Goal: Task Accomplishment & Management: Complete application form

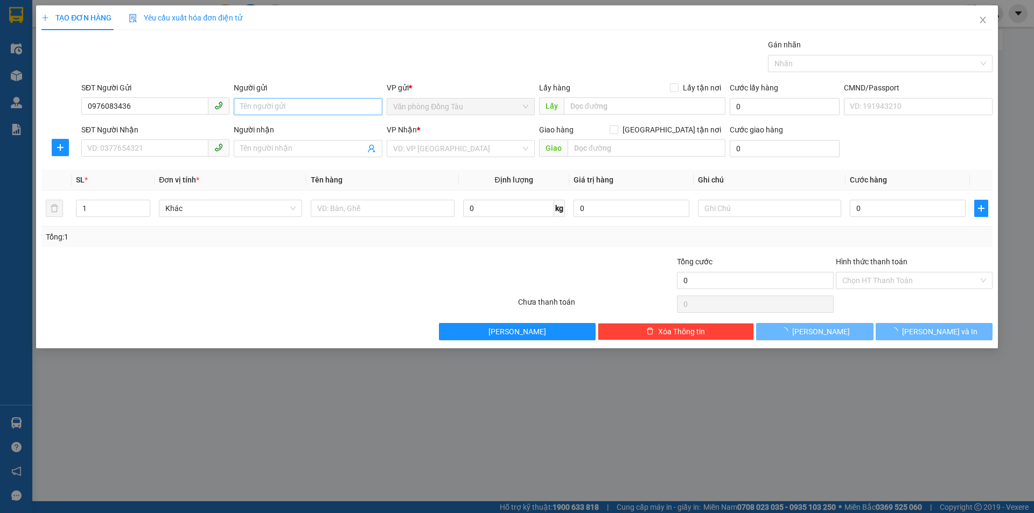
type input "0976083436"
click at [329, 110] on input "Người gửi" at bounding box center [308, 106] width 148 height 17
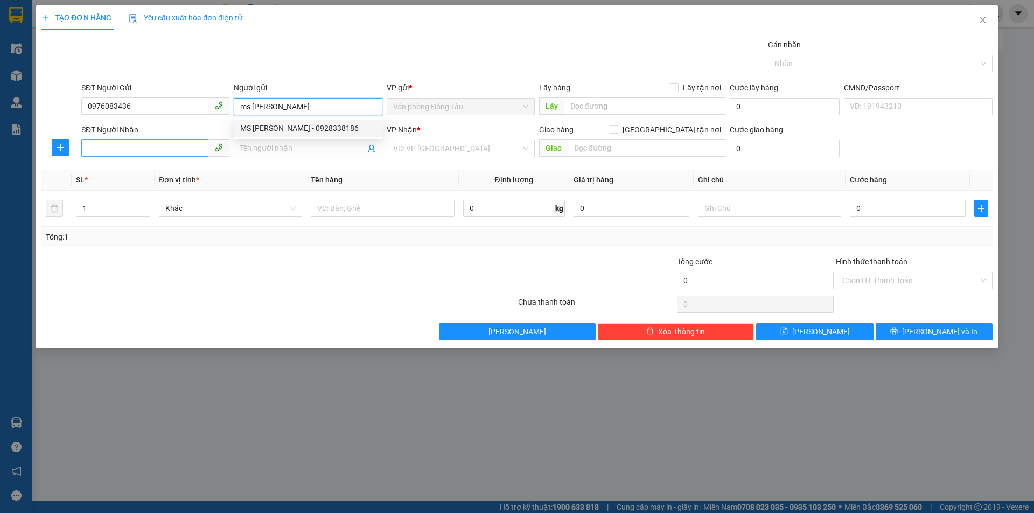
type input "ms [PERSON_NAME]"
click at [150, 155] on input "SĐT Người Nhận" at bounding box center [144, 147] width 127 height 17
click at [262, 146] on input "Người nhận" at bounding box center [302, 149] width 124 height 12
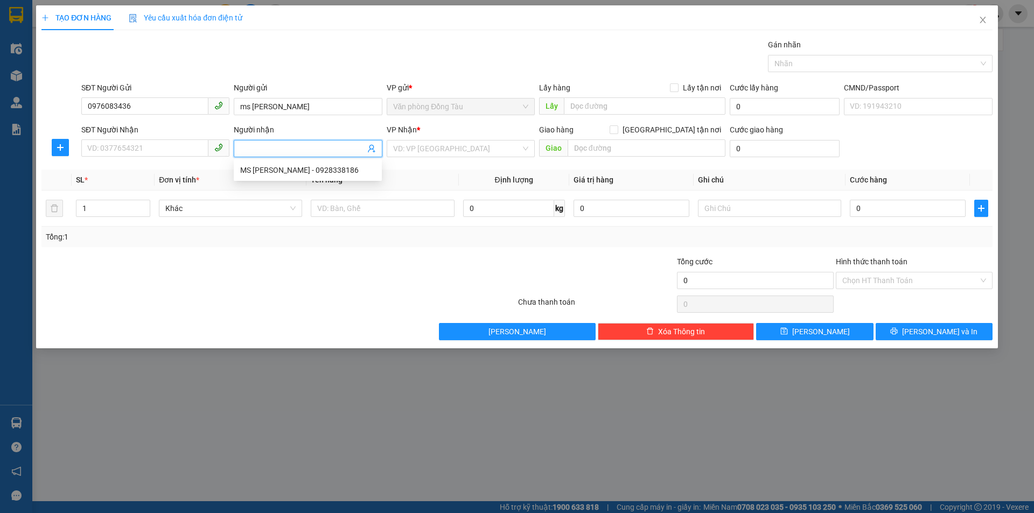
type input "d"
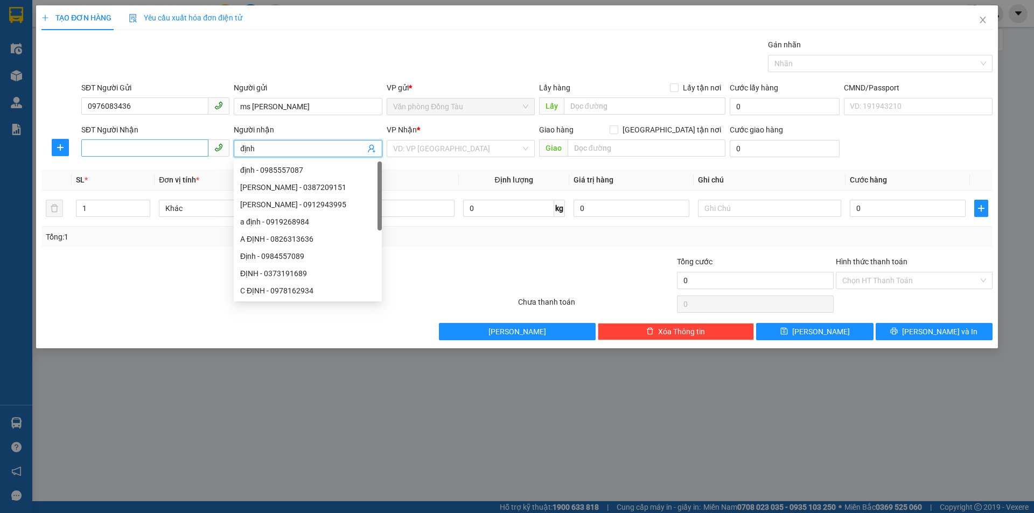
type input "định"
click at [158, 149] on input "SĐT Người Nhận" at bounding box center [144, 147] width 127 height 17
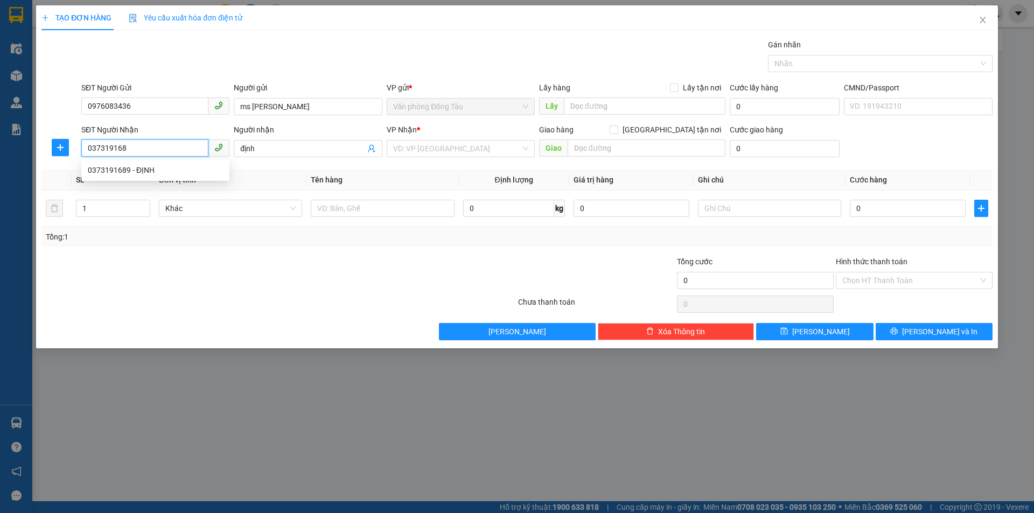
type input "0373191689"
click at [166, 172] on div "0373191689 - ĐỊNH" at bounding box center [155, 170] width 135 height 12
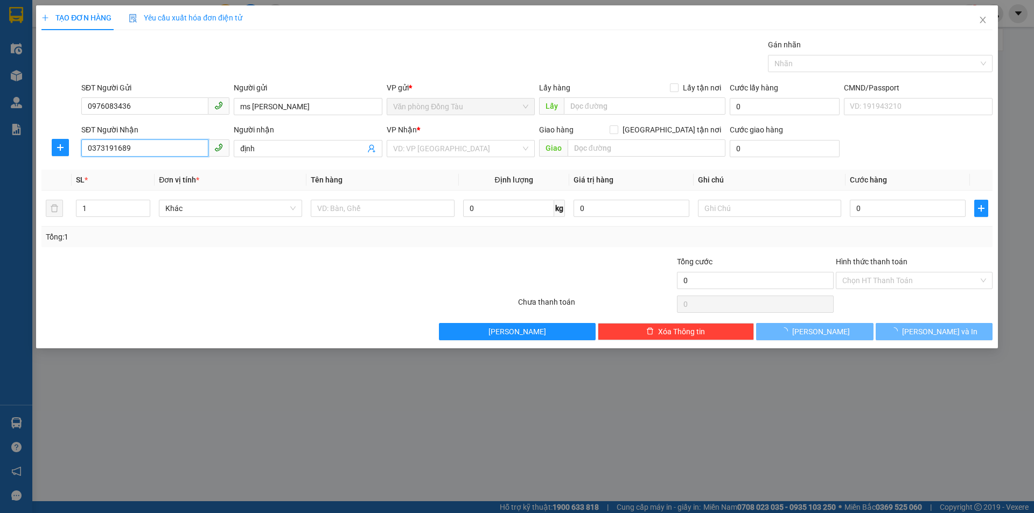
type input "ĐỊNH"
type input "SỐ 35 [PERSON_NAME] P NGỌC TRẠO"
type input "40.000"
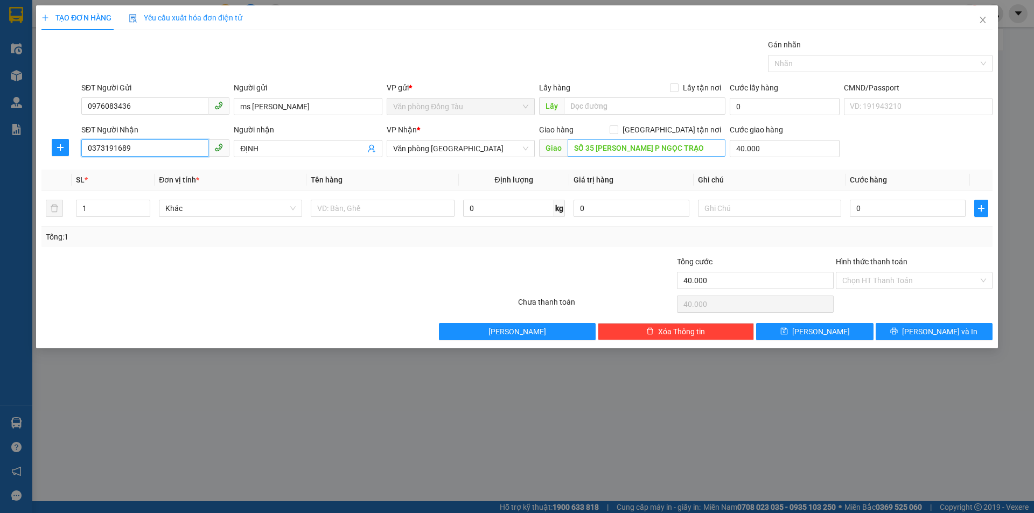
type input "0373191689"
click at [714, 148] on input "SỐ 35 [PERSON_NAME] P NGỌC TRẠO" at bounding box center [647, 147] width 158 height 17
type input "11 cửa tiền"
click at [770, 150] on input "40.000" at bounding box center [785, 148] width 110 height 17
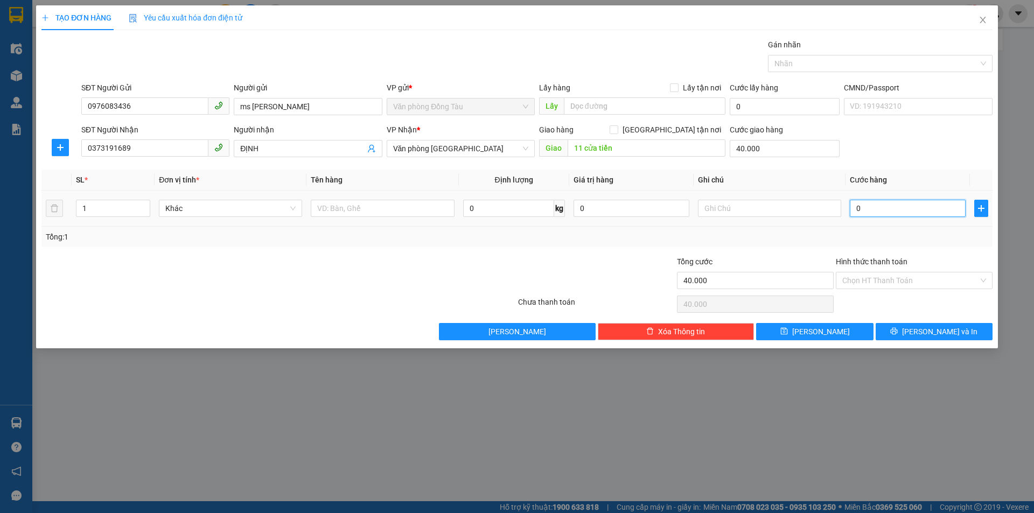
click at [879, 211] on input "0" at bounding box center [908, 208] width 116 height 17
type input "6"
type input "40.006"
type input "62"
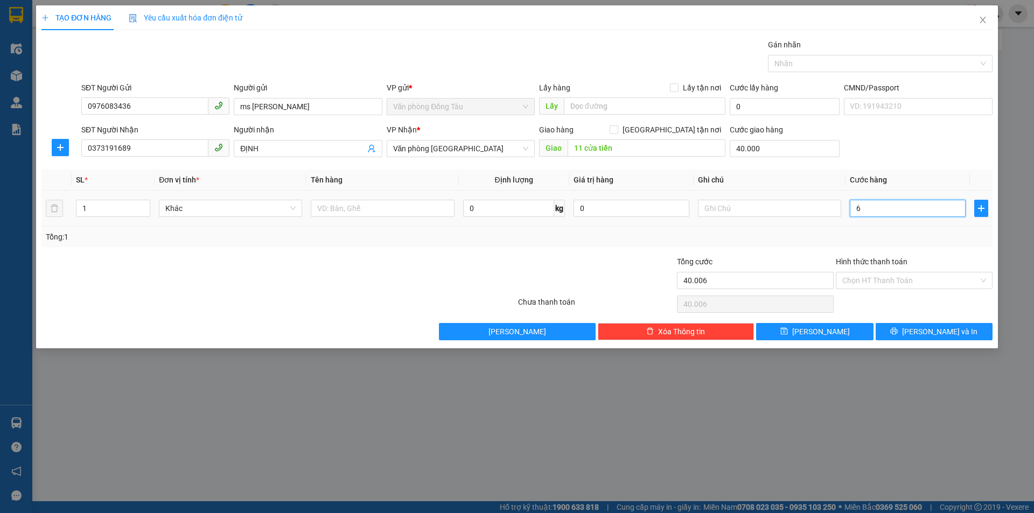
type input "40.062"
type input "620"
type input "40.620"
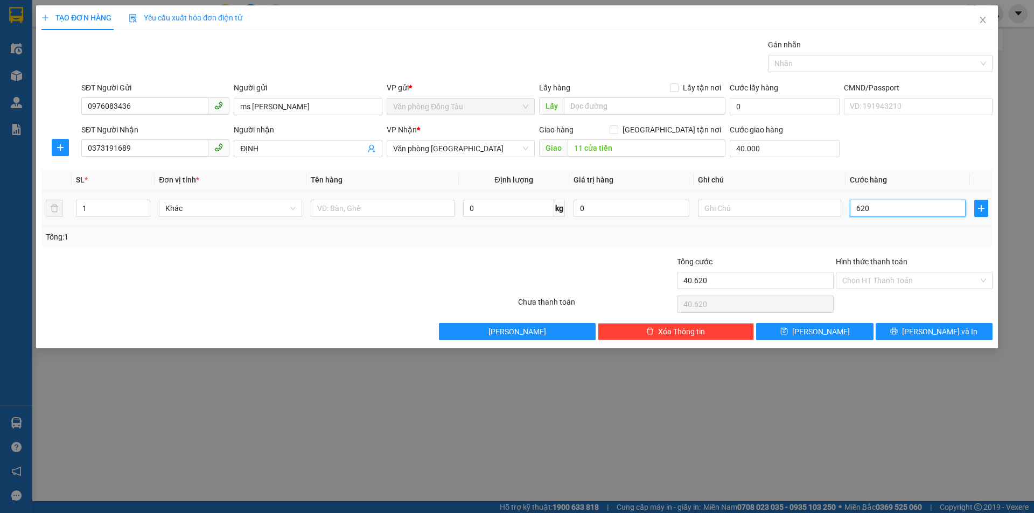
type input "6.200"
type input "46.200"
type input "62.000"
type input "102.000"
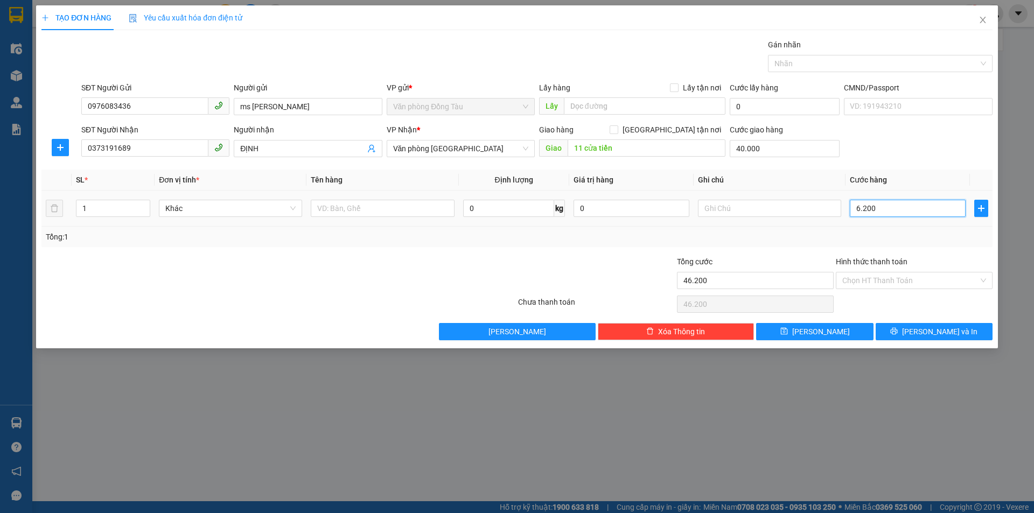
type input "102.000"
type input "6.200"
type input "46.200"
type input "620"
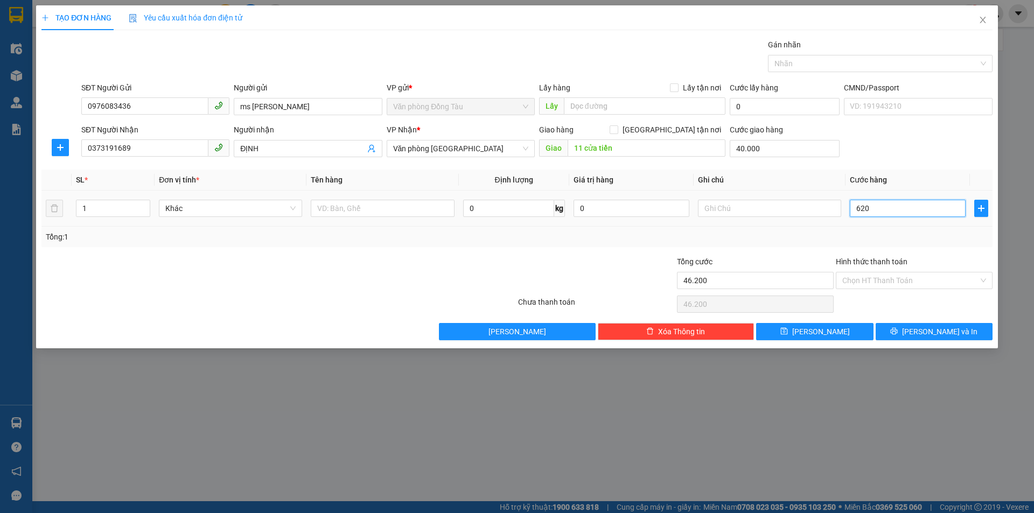
type input "40.620"
type input "62"
type input "40.062"
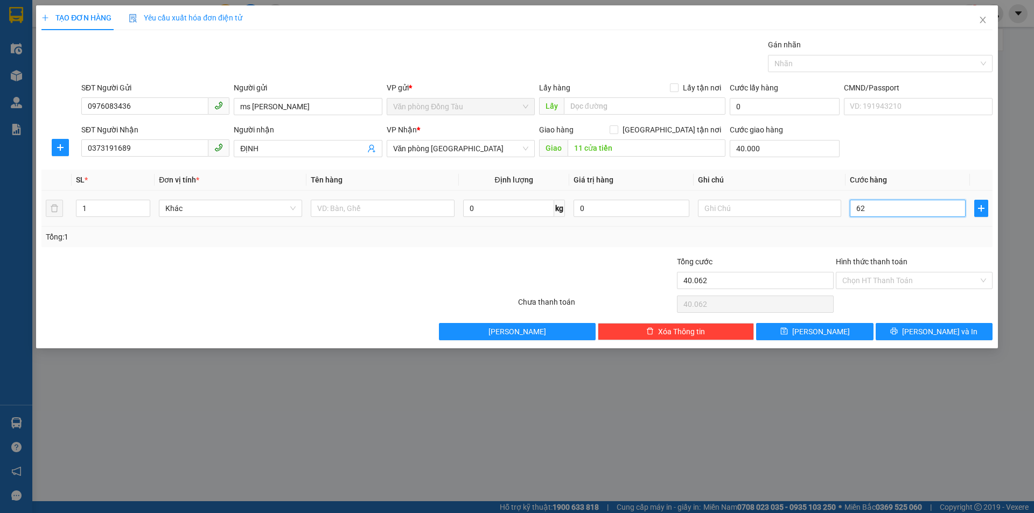
type input "6"
type input "40.006"
type input "0"
type input "40.000"
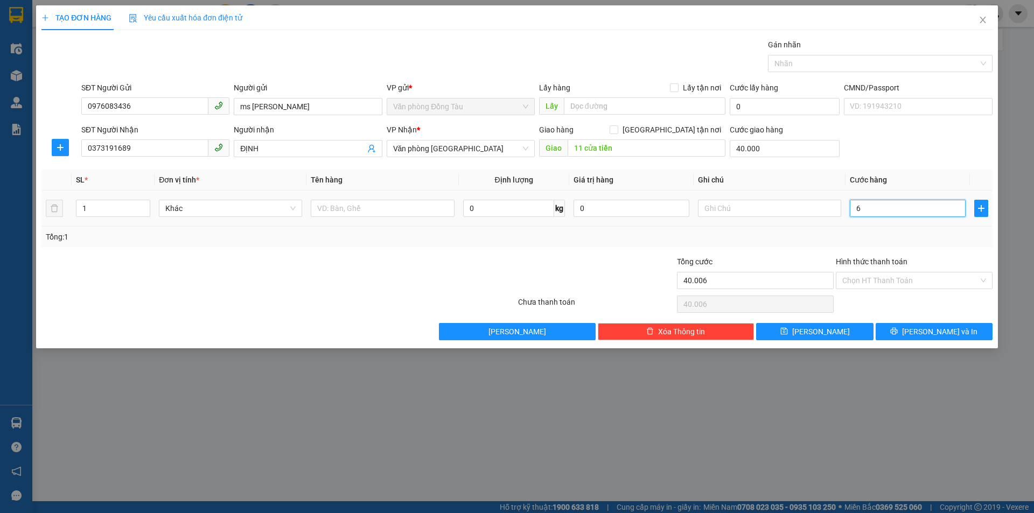
type input "40.000"
type input "60"
type input "40.060"
type input "600"
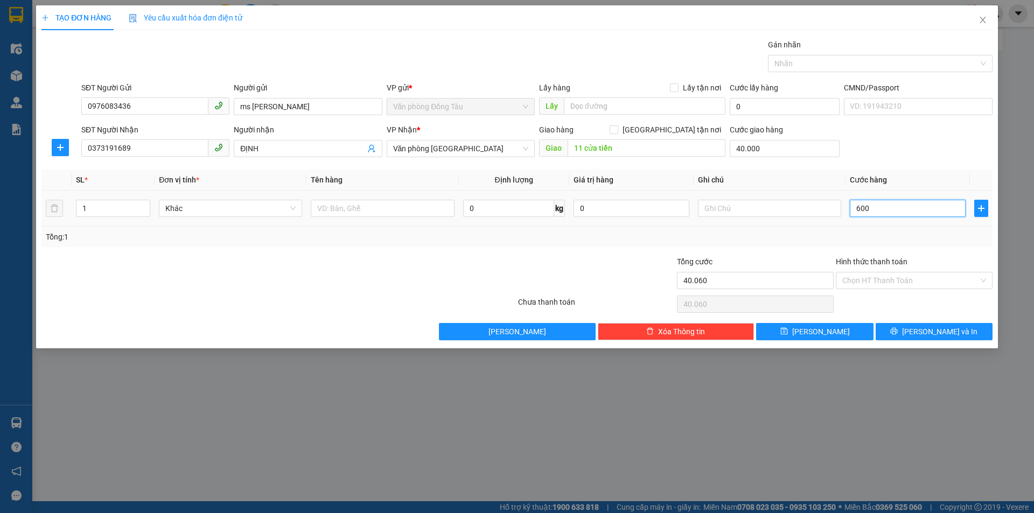
type input "40.600"
type input "6.000"
type input "46.000"
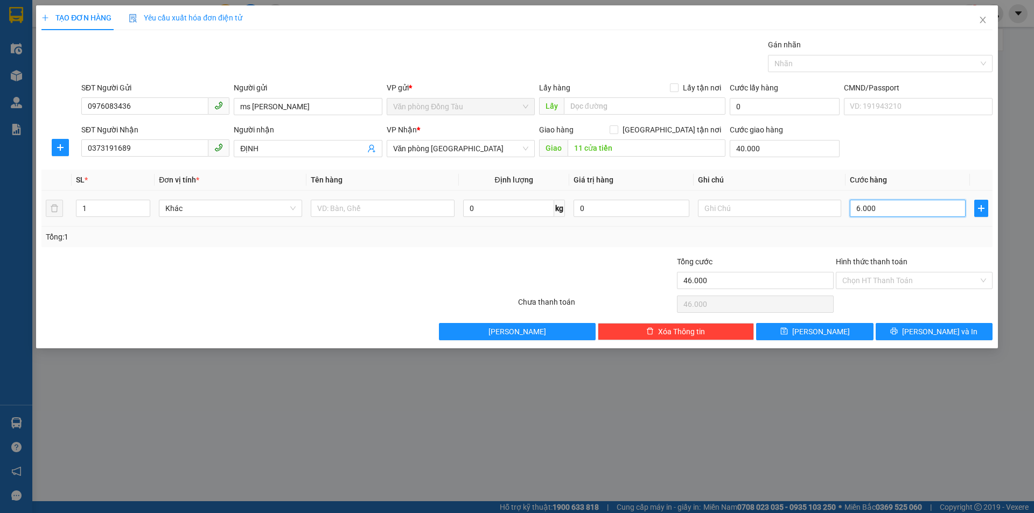
type input "60.000"
type input "100.000"
type input "60.000"
click at [932, 331] on span "[PERSON_NAME] và In" at bounding box center [939, 332] width 75 height 12
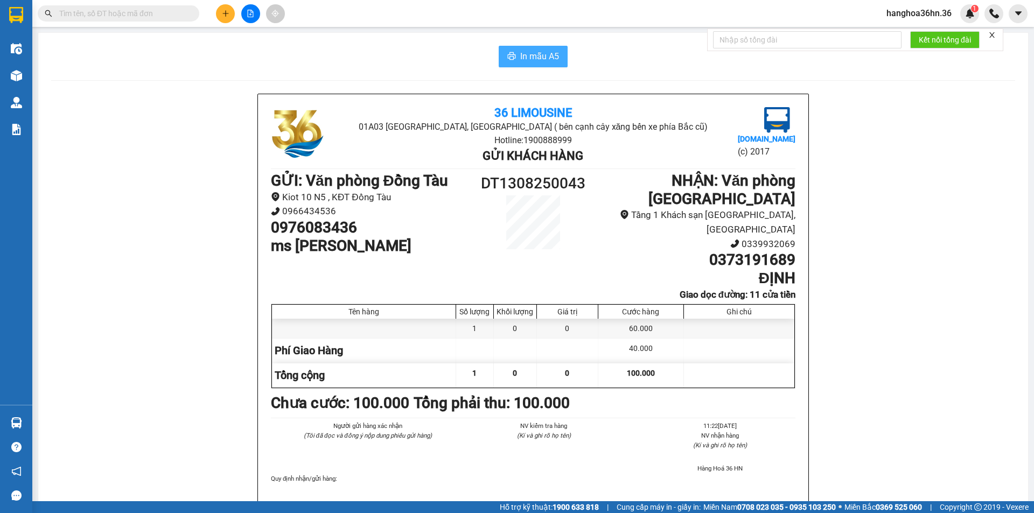
click at [532, 63] on span "In mẫu A5" at bounding box center [539, 56] width 39 height 13
drag, startPoint x: 476, startPoint y: 186, endPoint x: 584, endPoint y: 198, distance: 108.4
click at [584, 198] on div "DT1308250043" at bounding box center [532, 211] width 131 height 78
click at [397, 197] on li "Kiot 10 N5 , KĐT Đồng Tàu" at bounding box center [369, 197] width 197 height 15
drag, startPoint x: 383, startPoint y: 196, endPoint x: 277, endPoint y: 192, distance: 106.1
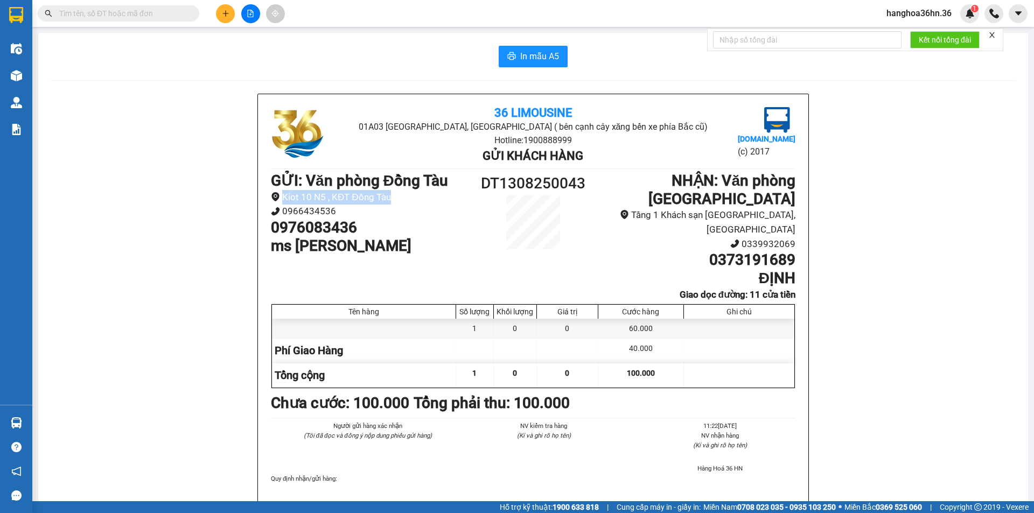
click at [277, 192] on li "Kiot 10 N5 , KĐT Đồng Tàu" at bounding box center [369, 197] width 197 height 15
drag, startPoint x: 421, startPoint y: 234, endPoint x: 404, endPoint y: 219, distance: 22.1
click at [422, 232] on h1 "0976083436" at bounding box center [369, 228] width 197 height 18
click at [227, 17] on icon "plus" at bounding box center [226, 14] width 8 height 8
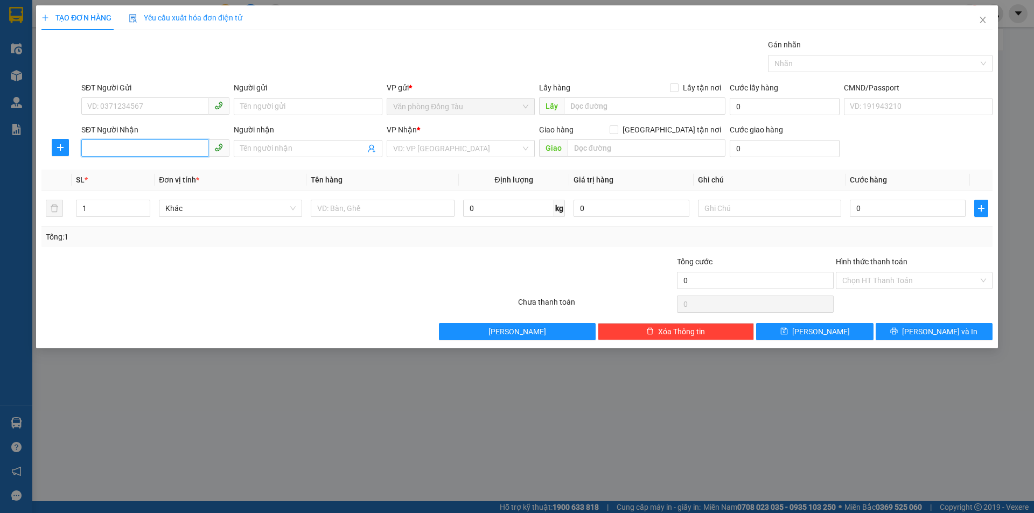
click at [151, 152] on input "SĐT Người Nhận" at bounding box center [144, 147] width 127 height 17
click at [144, 102] on input "SĐT Người Gửi" at bounding box center [144, 105] width 127 height 17
type input "0966529068"
click at [276, 106] on input "Người gửi" at bounding box center [308, 106] width 148 height 17
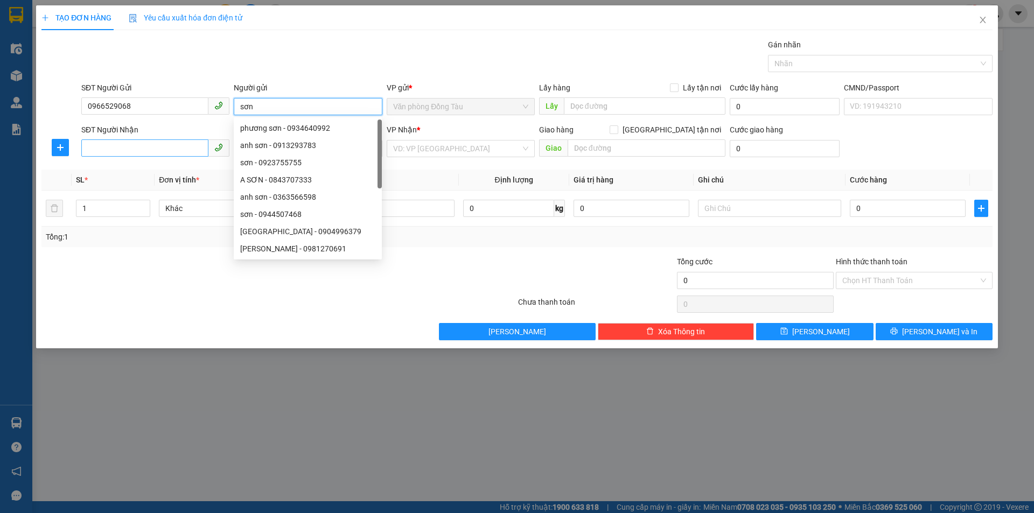
type input "sơn"
click at [156, 145] on input "SĐT Người Nhận" at bounding box center [144, 147] width 127 height 17
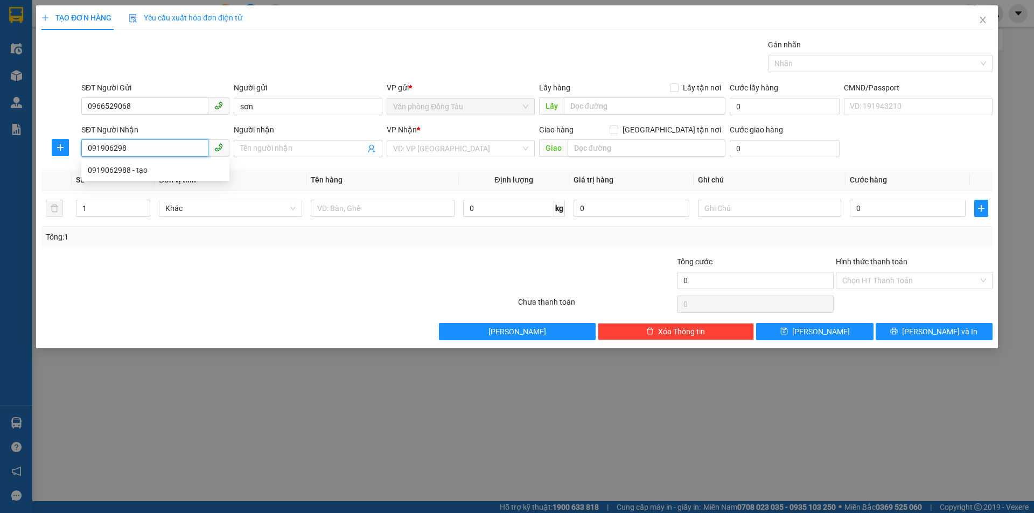
type input "0919062988"
click at [150, 170] on div "0919062988 - tạo" at bounding box center [155, 170] width 135 height 12
type input "tạo"
type input "[GEOGRAPHIC_DATA] [GEOGRAPHIC_DATA]"
type input "70.000"
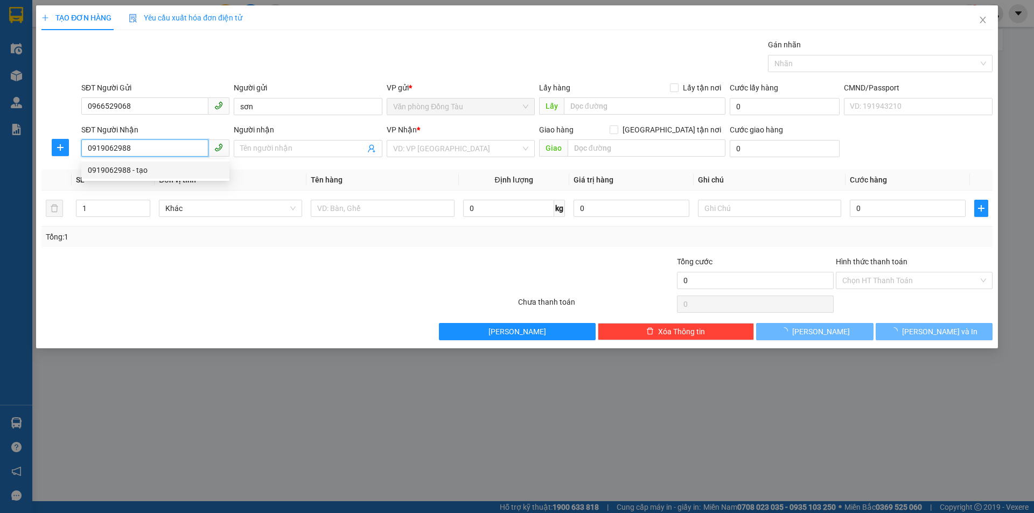
type input "70.000"
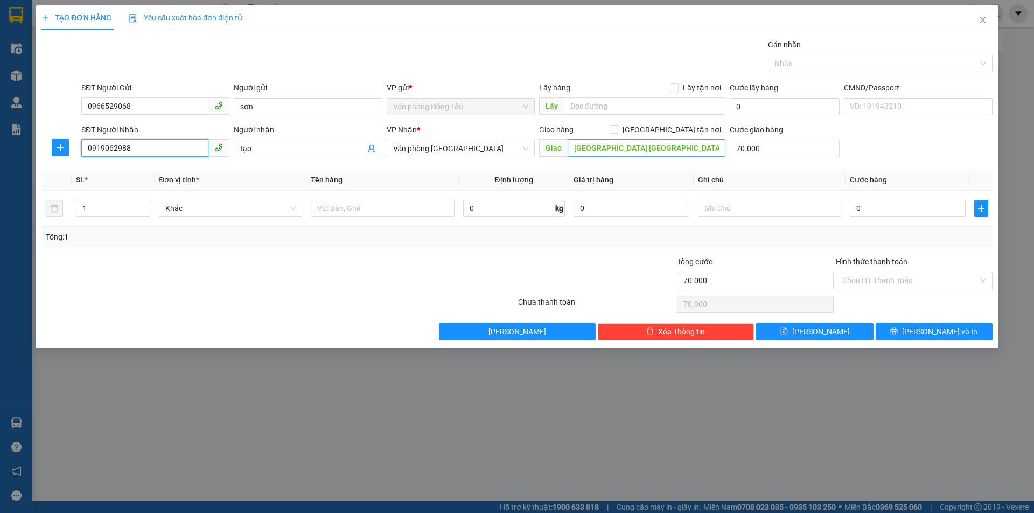
type input "0919062988"
click at [697, 146] on input "[GEOGRAPHIC_DATA] [GEOGRAPHIC_DATA]" at bounding box center [647, 147] width 158 height 17
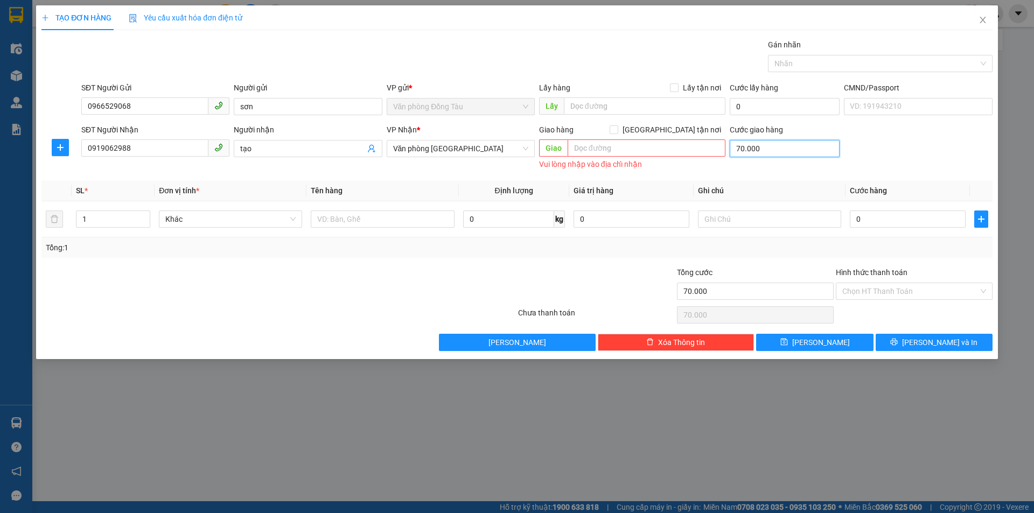
click at [770, 152] on input "70.000" at bounding box center [785, 148] width 110 height 17
type input "0"
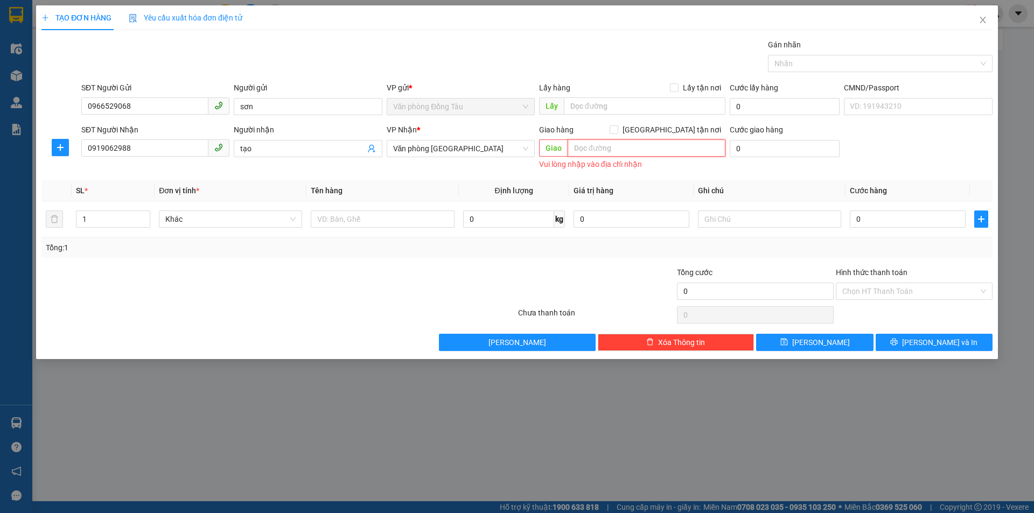
click at [640, 151] on input "text" at bounding box center [647, 147] width 158 height 17
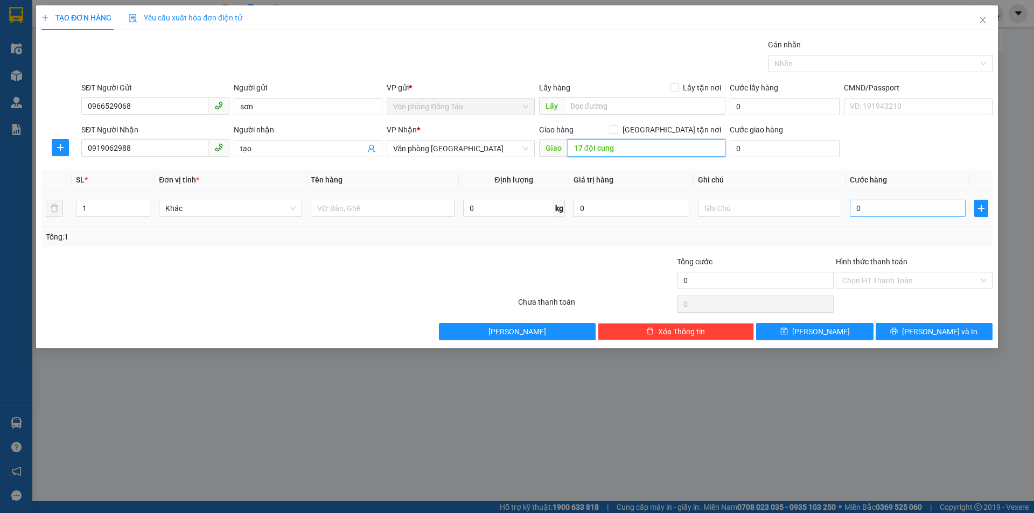
type input "17 đội cung"
click at [883, 213] on input "0" at bounding box center [908, 208] width 116 height 17
type input "3"
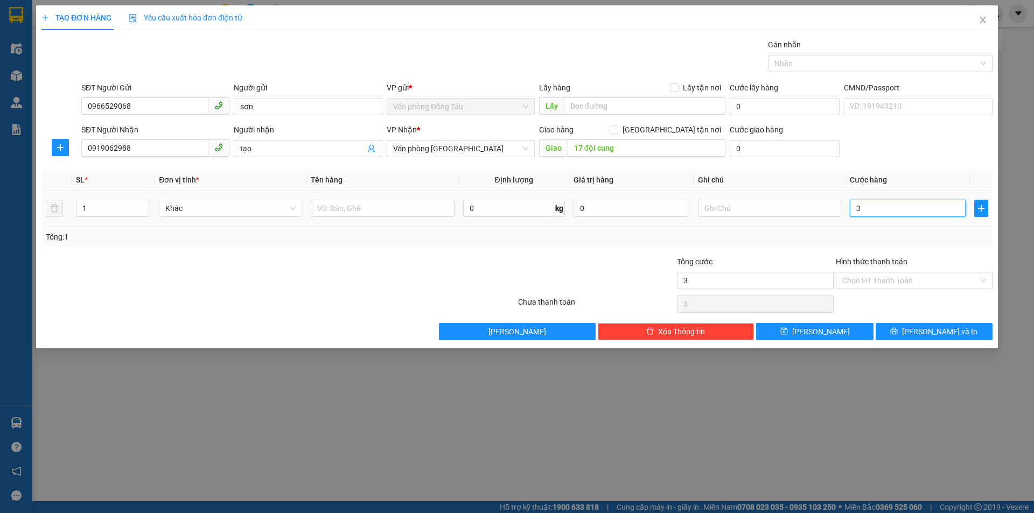
type input "30"
type input "300"
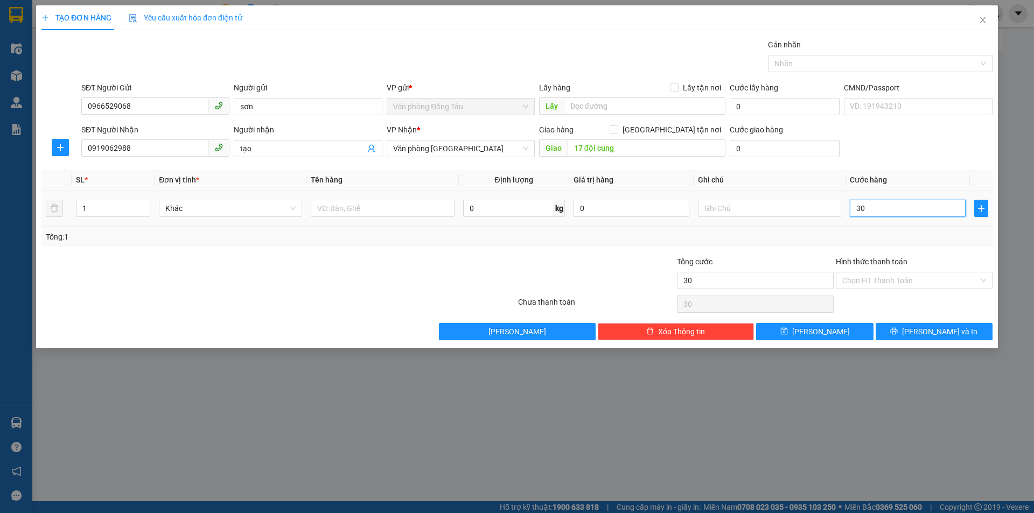
type input "300"
type input "3.000"
type input "30.000"
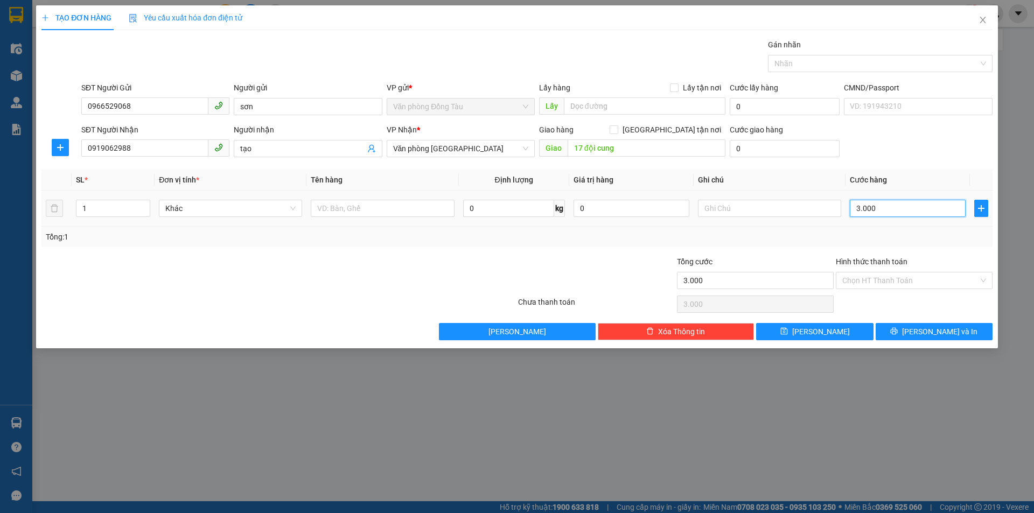
type input "30.000"
click at [763, 148] on input "0" at bounding box center [785, 148] width 110 height 17
type input "3"
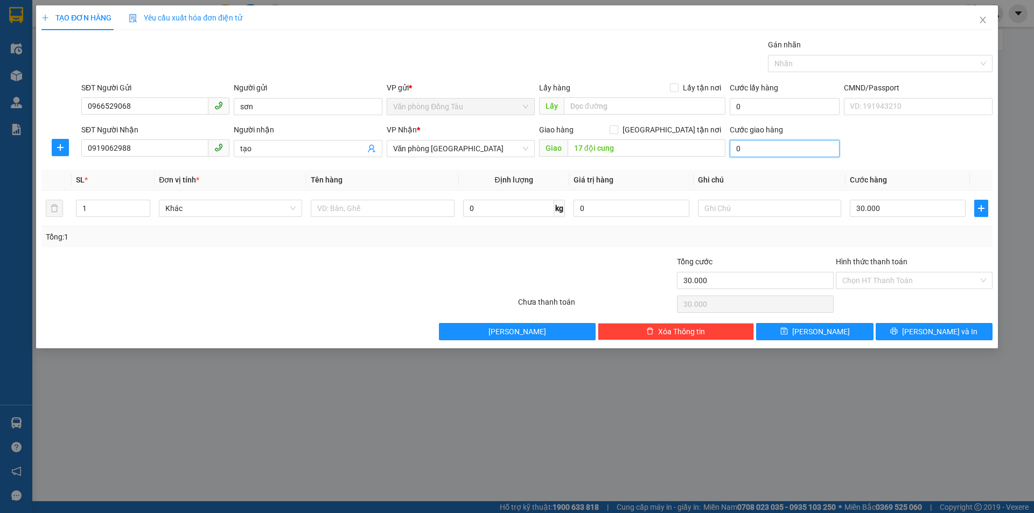
type input "30.003"
type input "30"
type input "30.030"
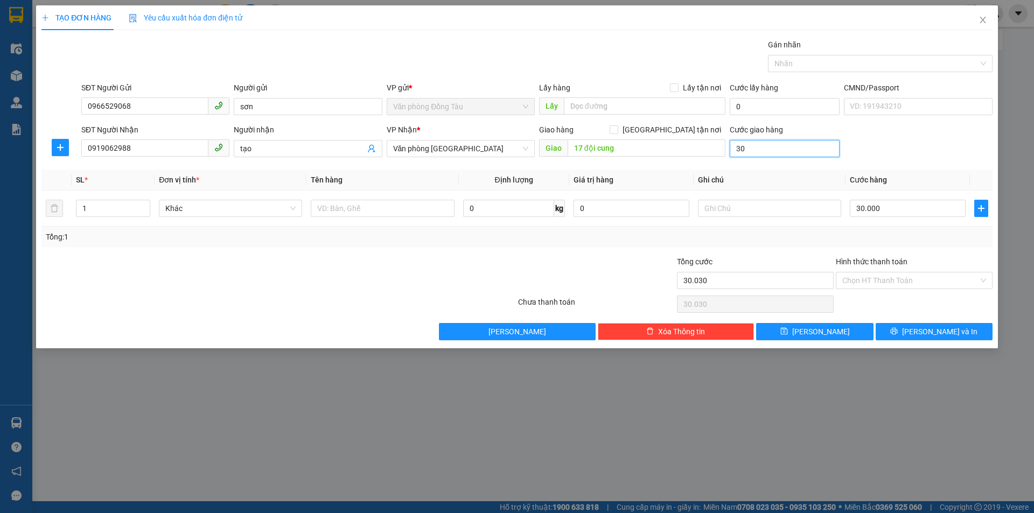
type input "300"
type input "30.300"
type input "3.000"
type input "33.000"
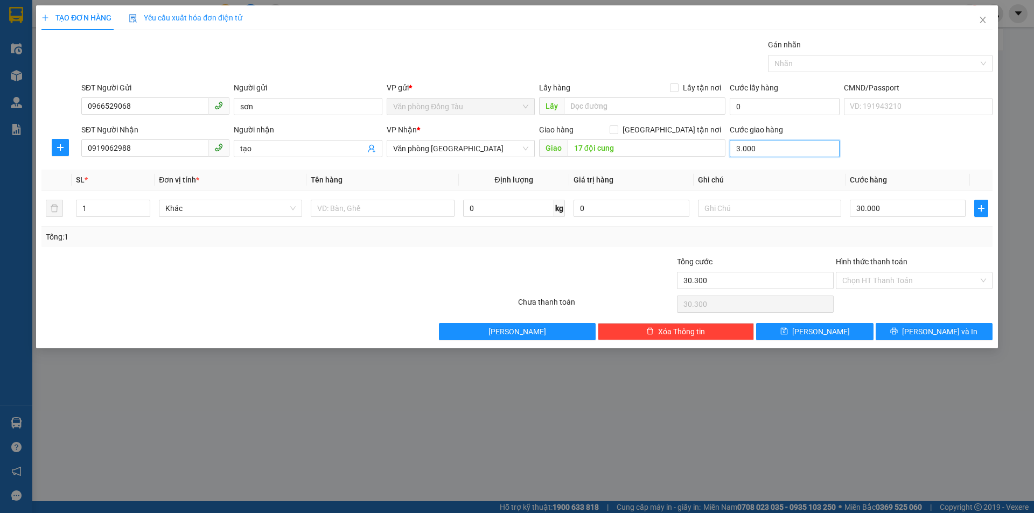
type input "33.000"
type input "30.000"
type input "60.000"
type input "30.000"
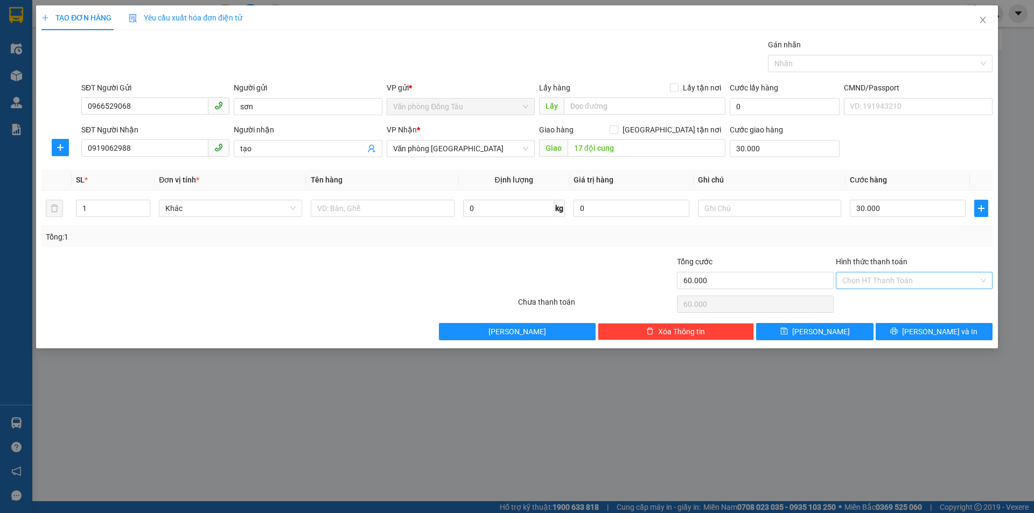
click at [879, 274] on input "Hình thức thanh toán" at bounding box center [910, 281] width 136 height 16
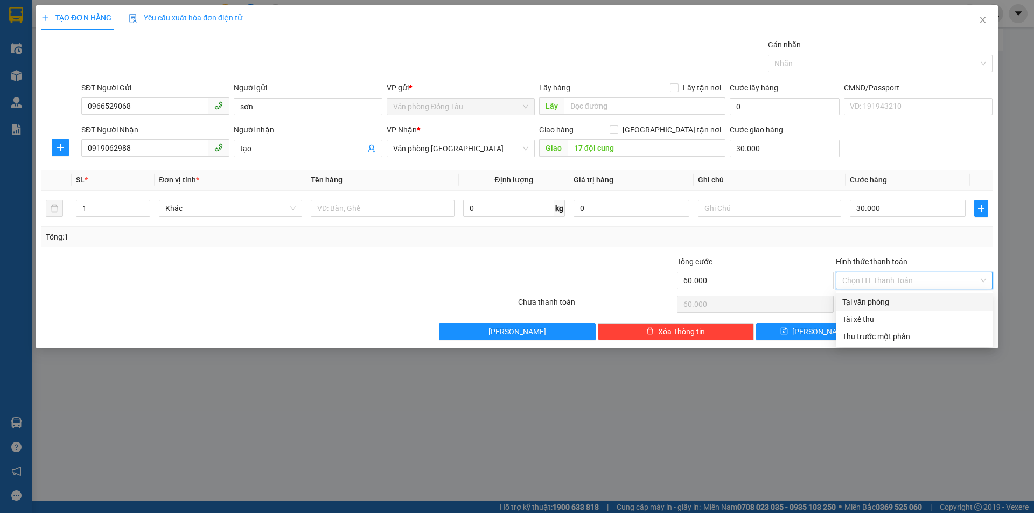
click at [884, 298] on div "Tại văn phòng" at bounding box center [914, 302] width 144 height 12
type input "0"
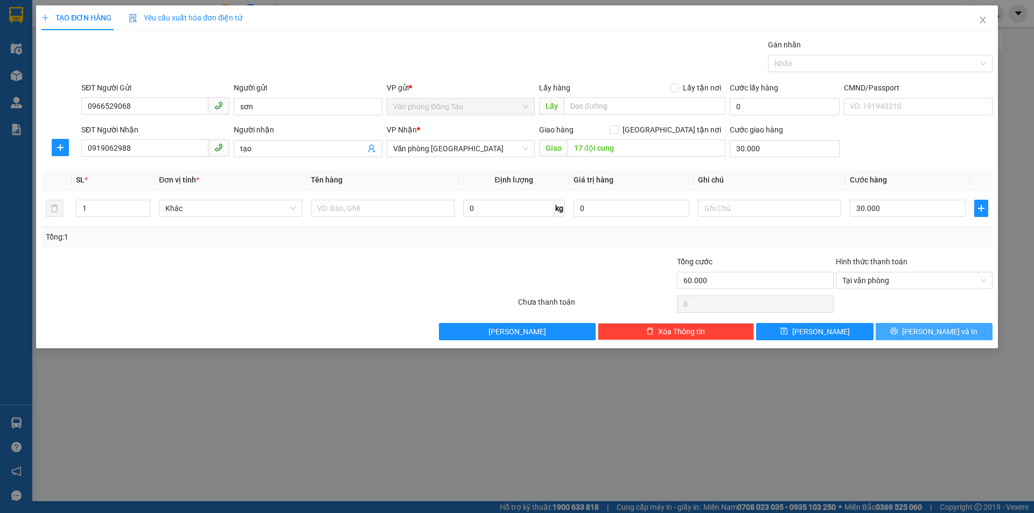
click at [929, 338] on button "[PERSON_NAME] và In" at bounding box center [934, 331] width 117 height 17
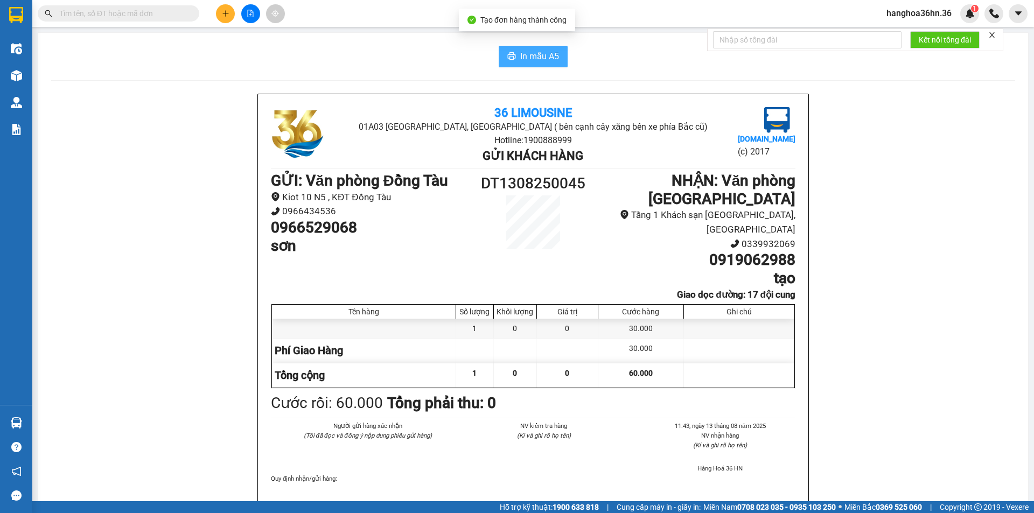
click at [520, 59] on span "In mẫu A5" at bounding box center [539, 56] width 39 height 13
click at [532, 53] on span "In mẫu A5" at bounding box center [539, 56] width 39 height 13
click at [224, 19] on button at bounding box center [225, 13] width 19 height 19
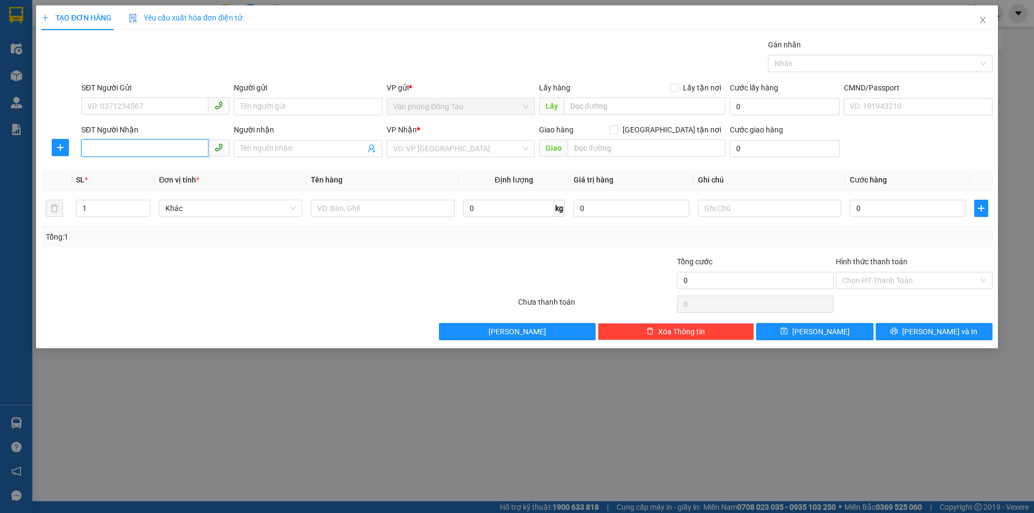
click at [135, 147] on input "SĐT Người Nhận" at bounding box center [144, 147] width 127 height 17
type input "0985293331"
click at [268, 151] on input "Người nhận" at bounding box center [302, 149] width 124 height 12
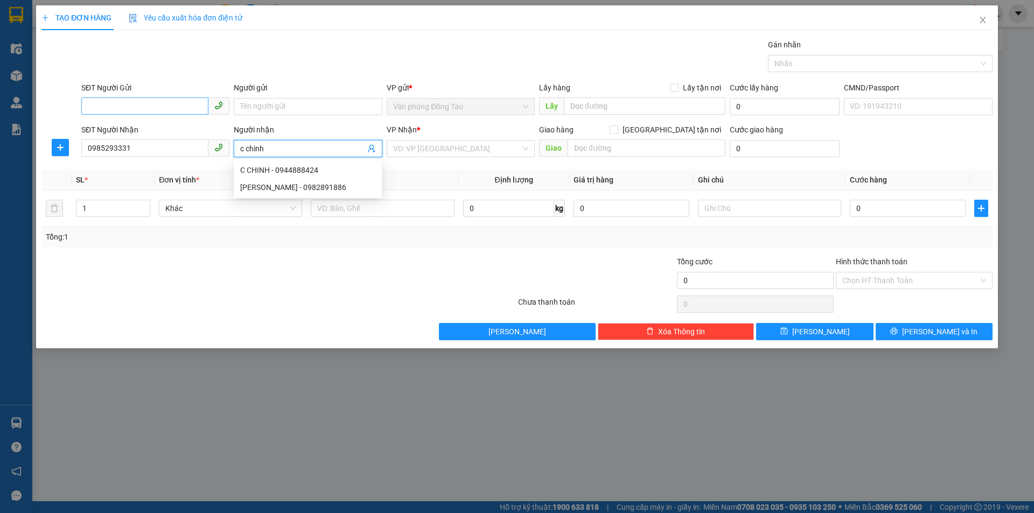
type input "c chinh"
click at [174, 99] on input "SĐT Người Gửi" at bounding box center [144, 105] width 127 height 17
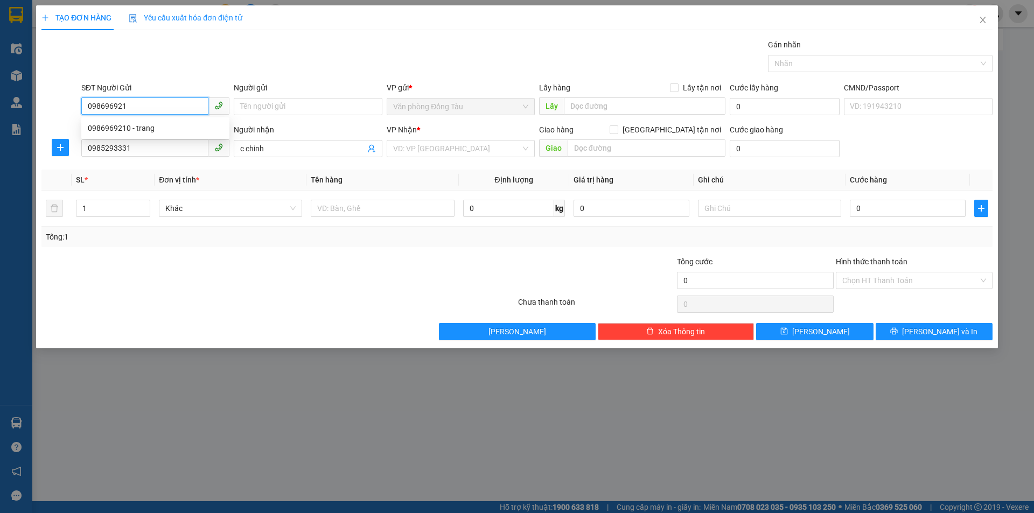
type input "0986969210"
click at [141, 132] on div "0986969210 - trang" at bounding box center [155, 128] width 135 height 12
type input "trang"
type input "0986969210"
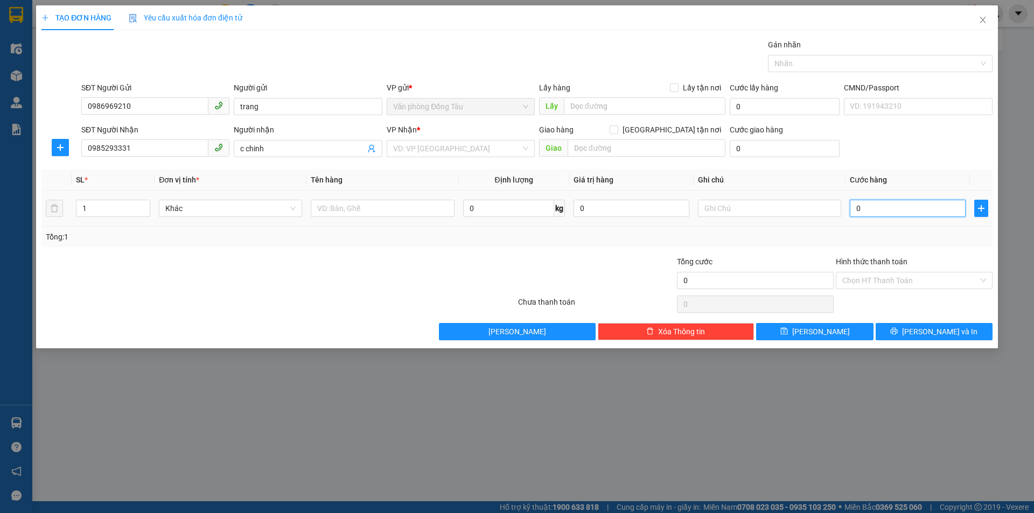
click at [888, 210] on input "0" at bounding box center [908, 208] width 116 height 17
type input "6"
type input "60"
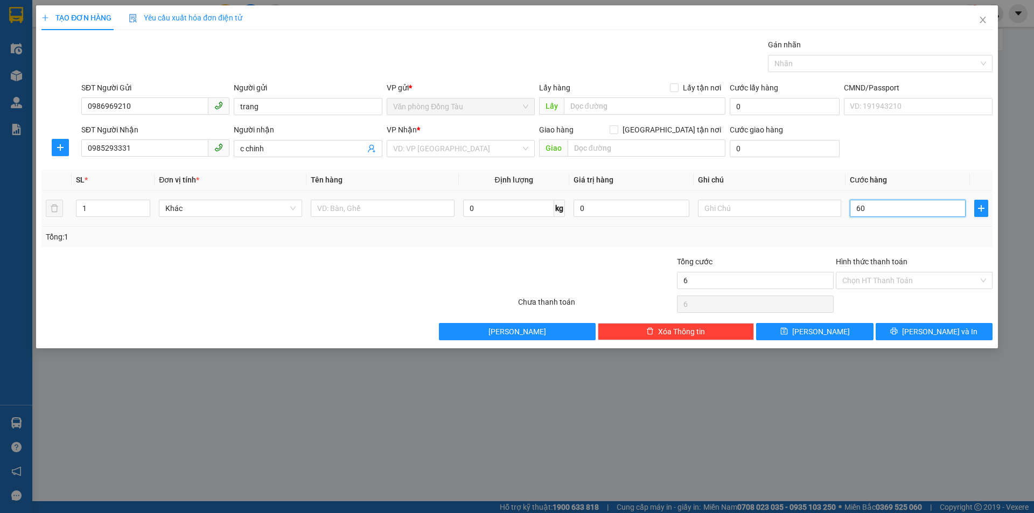
type input "60"
type input "600"
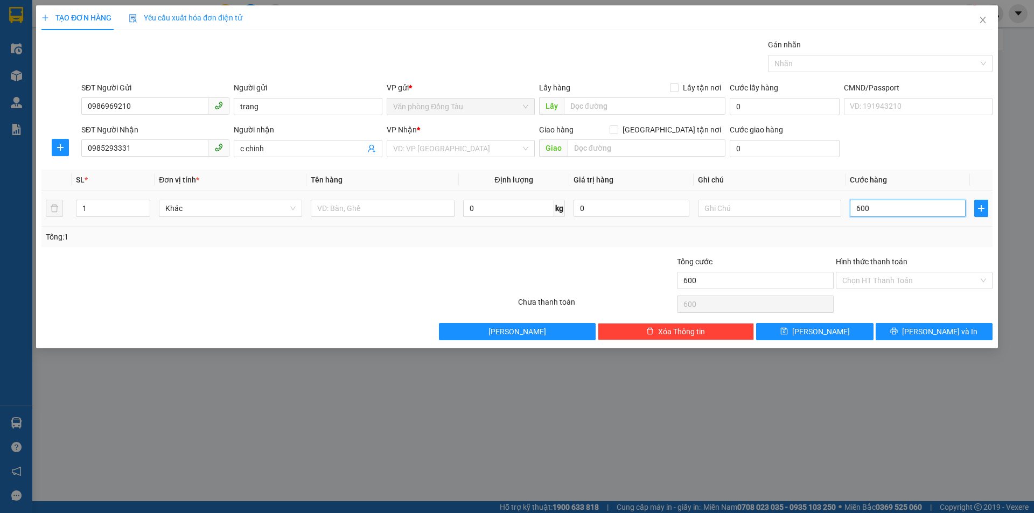
type input "6.000"
type input "60.000"
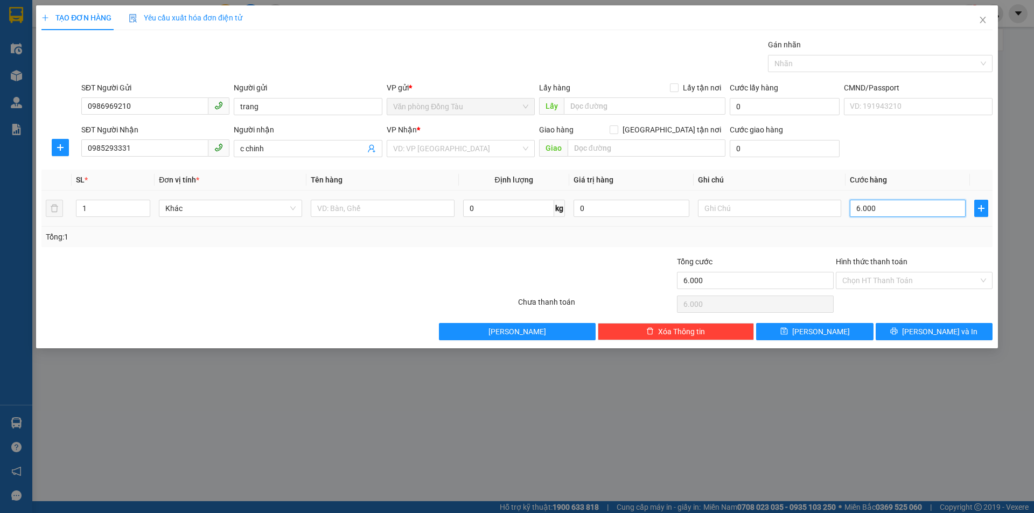
type input "60.000"
click at [958, 331] on button "[PERSON_NAME] và In" at bounding box center [934, 331] width 117 height 17
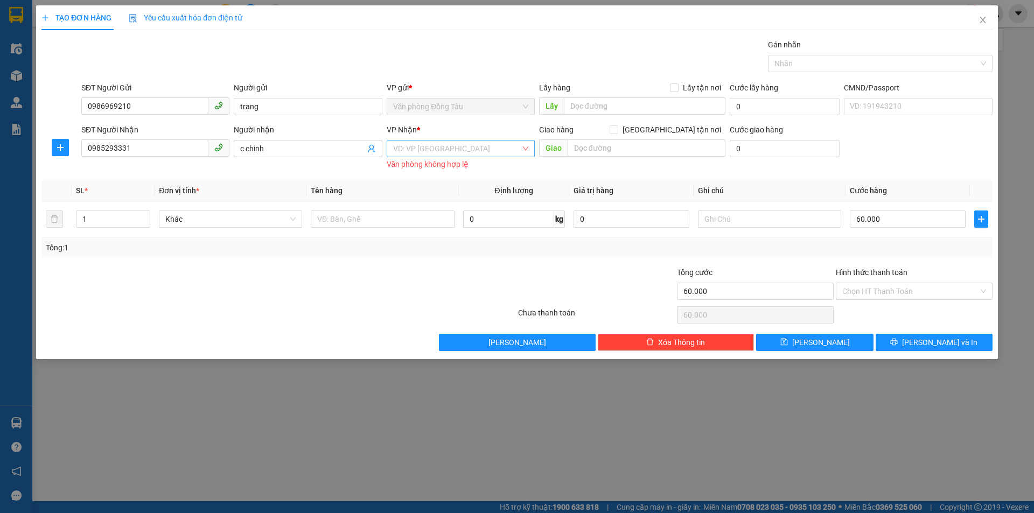
click at [498, 148] on input "search" at bounding box center [457, 149] width 128 height 16
click at [472, 184] on div "Văn phòng [GEOGRAPHIC_DATA]" at bounding box center [460, 187] width 135 height 12
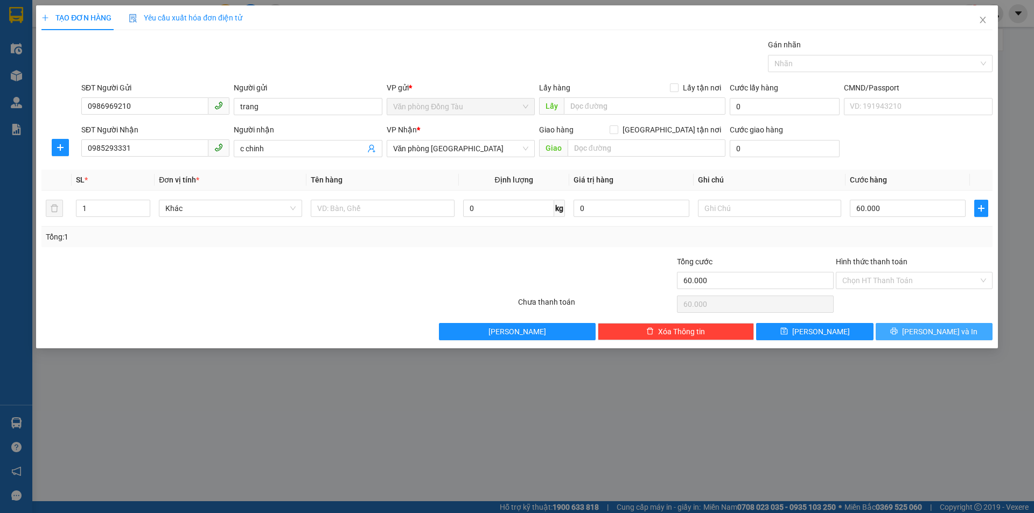
click at [937, 333] on span "[PERSON_NAME] và In" at bounding box center [939, 332] width 75 height 12
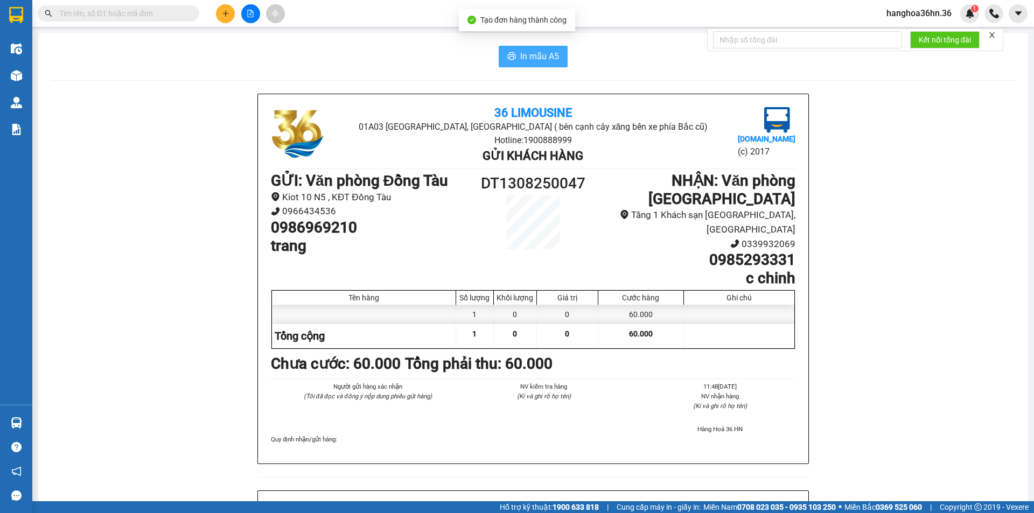
click at [520, 55] on span "In mẫu A5" at bounding box center [539, 56] width 39 height 13
click at [529, 58] on span "In mẫu A5" at bounding box center [539, 56] width 39 height 13
click at [224, 8] on button at bounding box center [225, 13] width 19 height 19
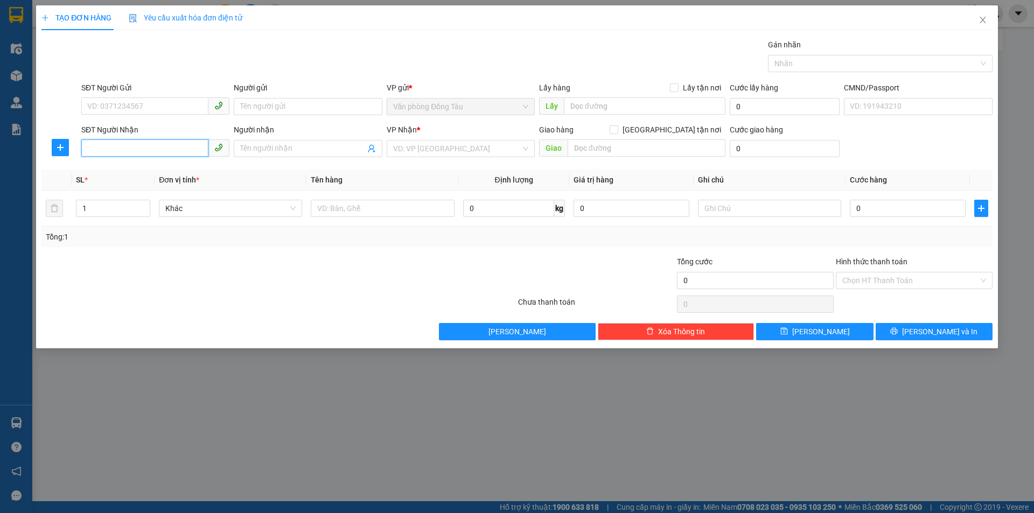
click at [156, 153] on input "SĐT Người Nhận" at bounding box center [144, 147] width 127 height 17
type input "0917100628"
click at [276, 151] on input "Người nhận" at bounding box center [302, 149] width 124 height 12
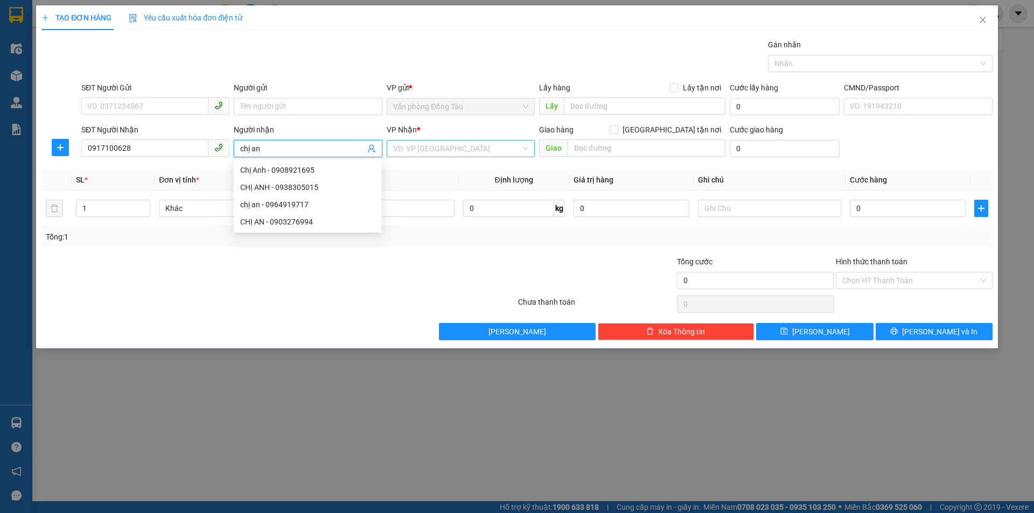
type input "chị an"
click at [406, 142] on input "search" at bounding box center [457, 149] width 128 height 16
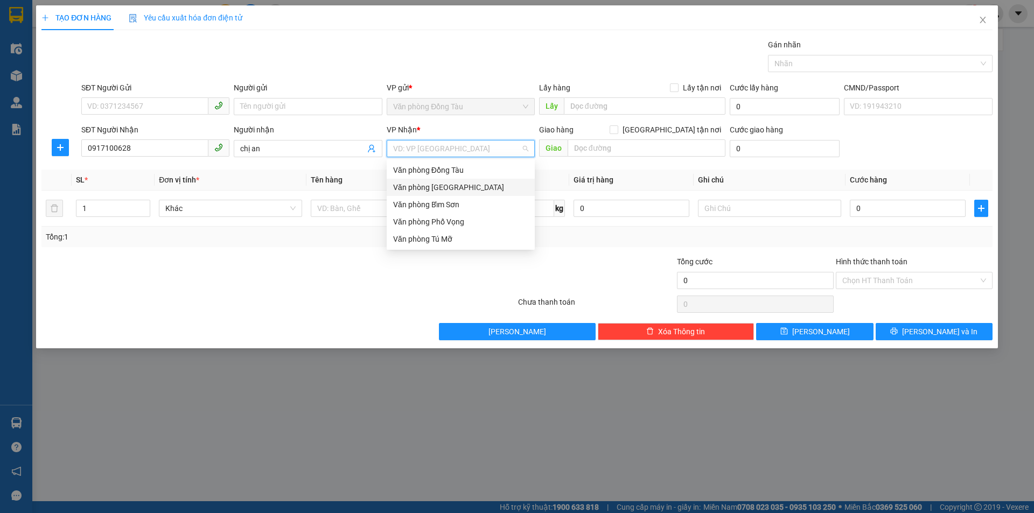
click at [449, 187] on div "Văn phòng [GEOGRAPHIC_DATA]" at bounding box center [460, 187] width 135 height 12
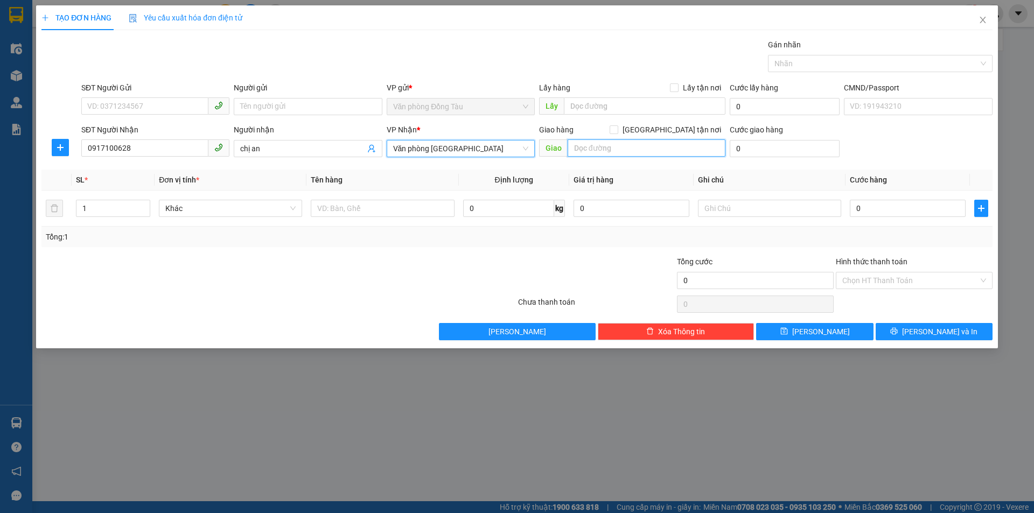
drag, startPoint x: 596, startPoint y: 141, endPoint x: 606, endPoint y: 147, distance: 12.1
click at [598, 142] on input "text" at bounding box center [647, 147] width 158 height 17
type input "662 bà triệu"
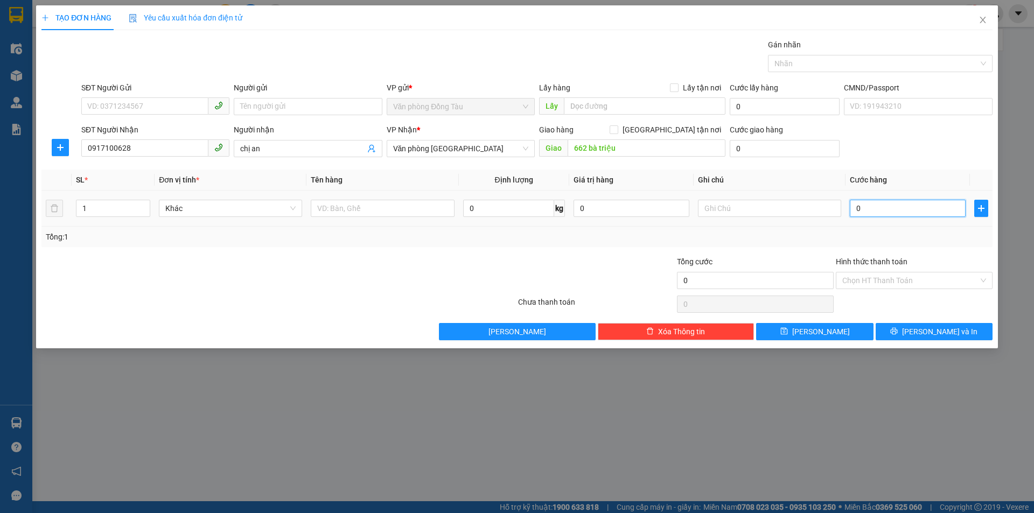
click at [862, 208] on input "0" at bounding box center [908, 208] width 116 height 17
type input "3"
type input "30"
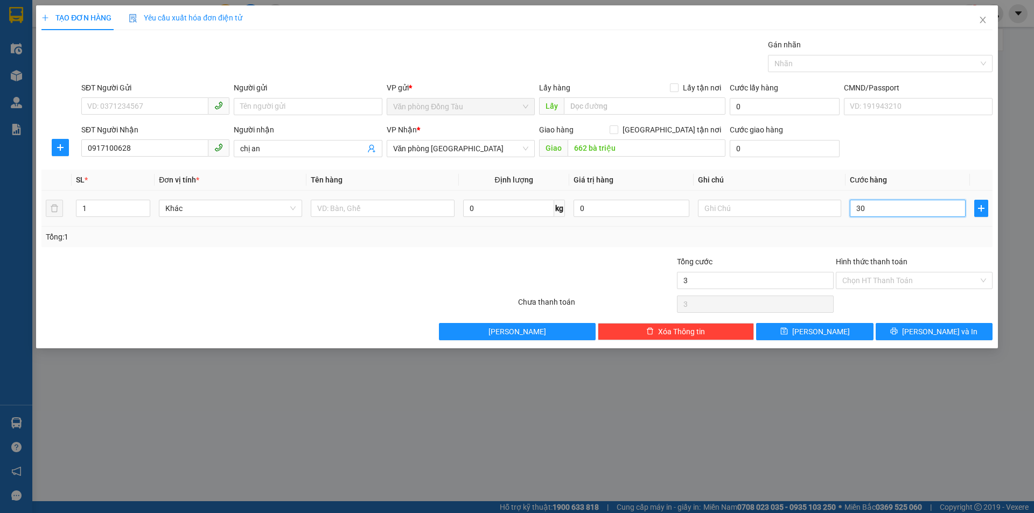
type input "30"
type input "300"
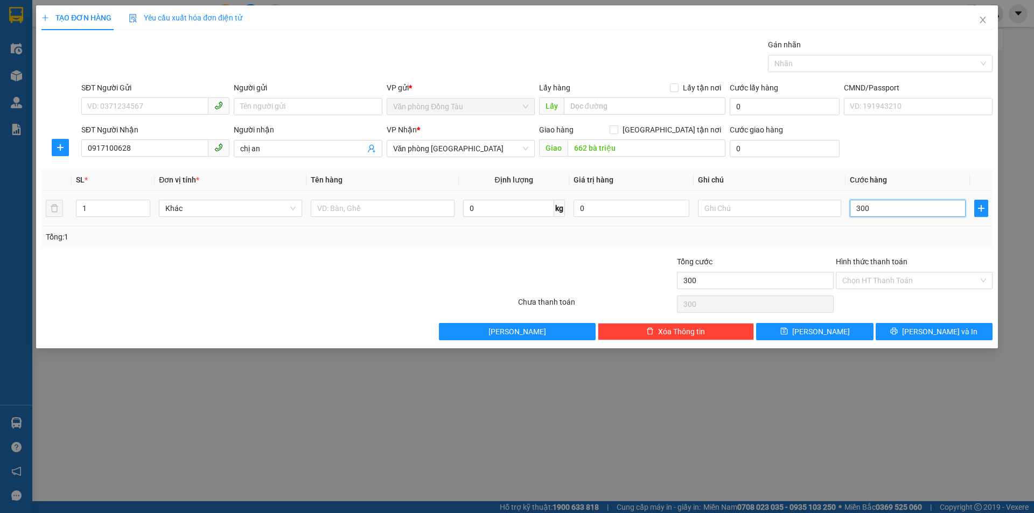
type input "3.000"
type input "30.000"
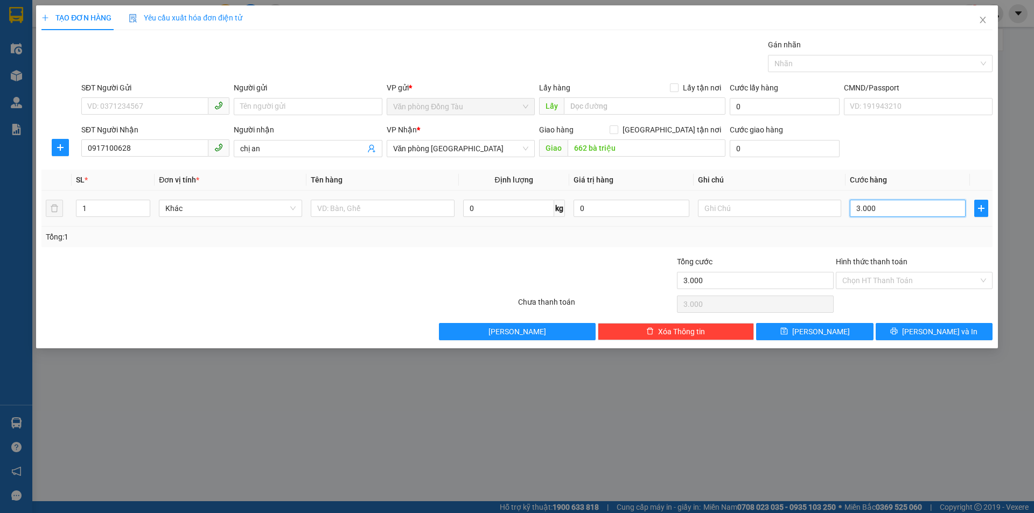
type input "30.000"
click at [138, 106] on input "SĐT Người Gửi" at bounding box center [144, 105] width 127 height 17
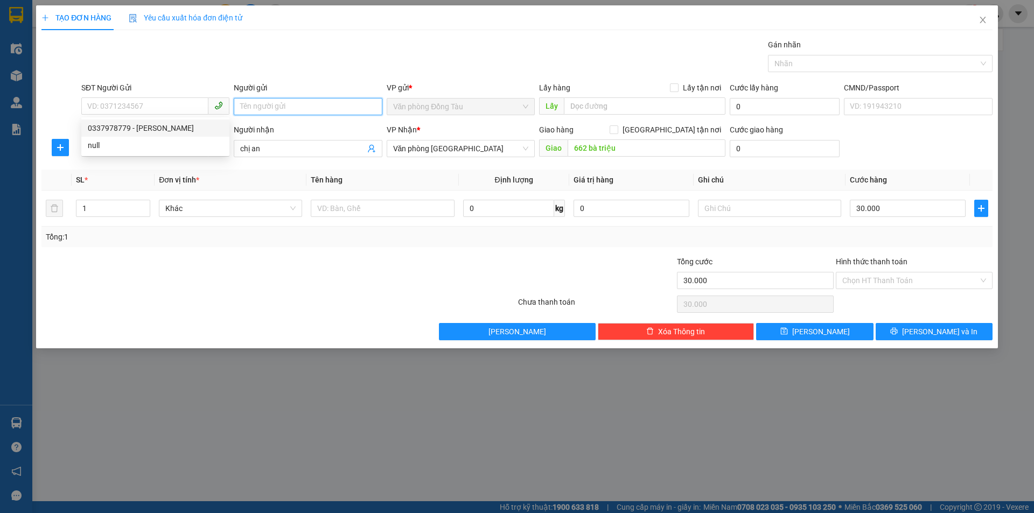
click at [289, 110] on input "Người gửi" at bounding box center [308, 106] width 148 height 17
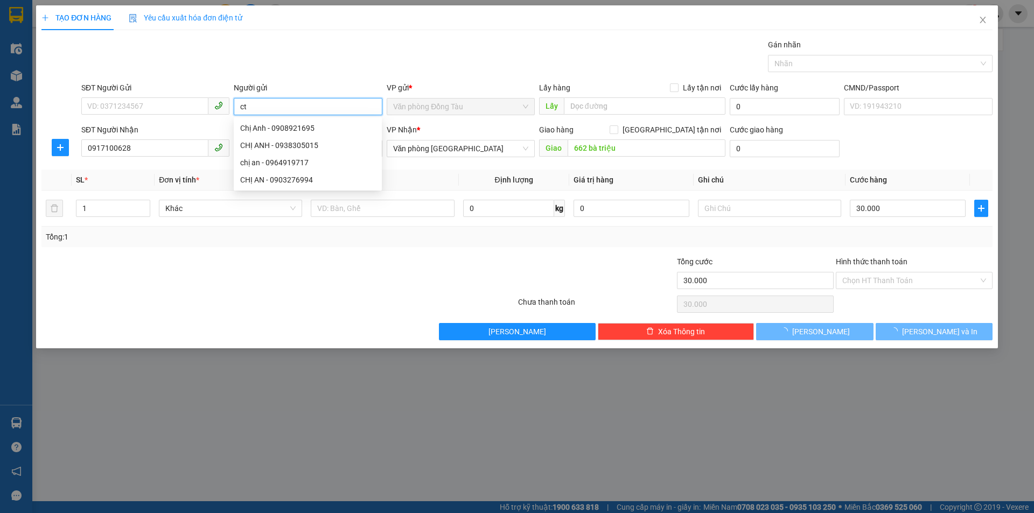
type input "c"
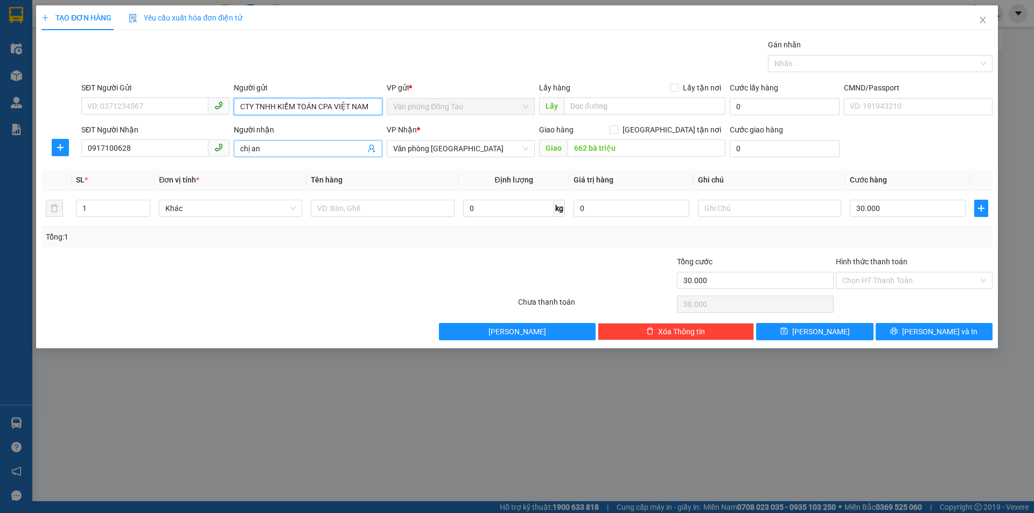
type input "CTY TNHH KIỂM TOÁN CPA VIỆT NAM"
click at [302, 143] on input "chị an" at bounding box center [302, 149] width 124 height 12
click at [744, 150] on input "0" at bounding box center [785, 148] width 110 height 17
type input "3"
type input "30.003"
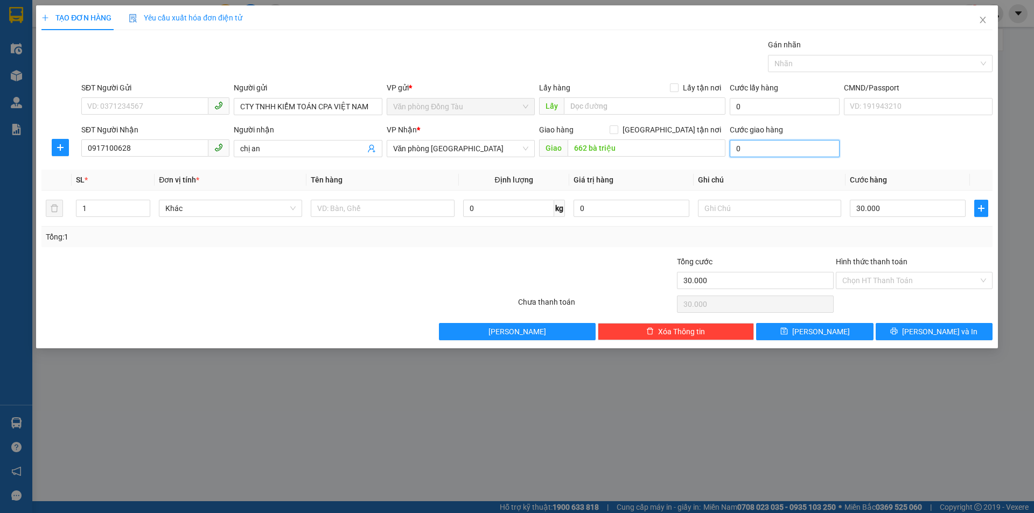
type input "30.003"
type input "30"
type input "30.030"
type input "300"
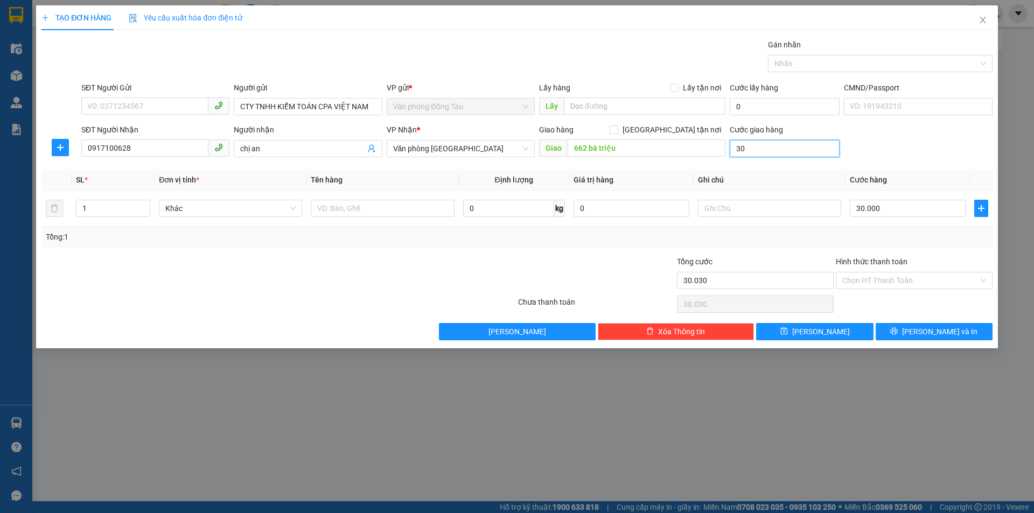
type input "30.300"
type input "3.000"
type input "33.000"
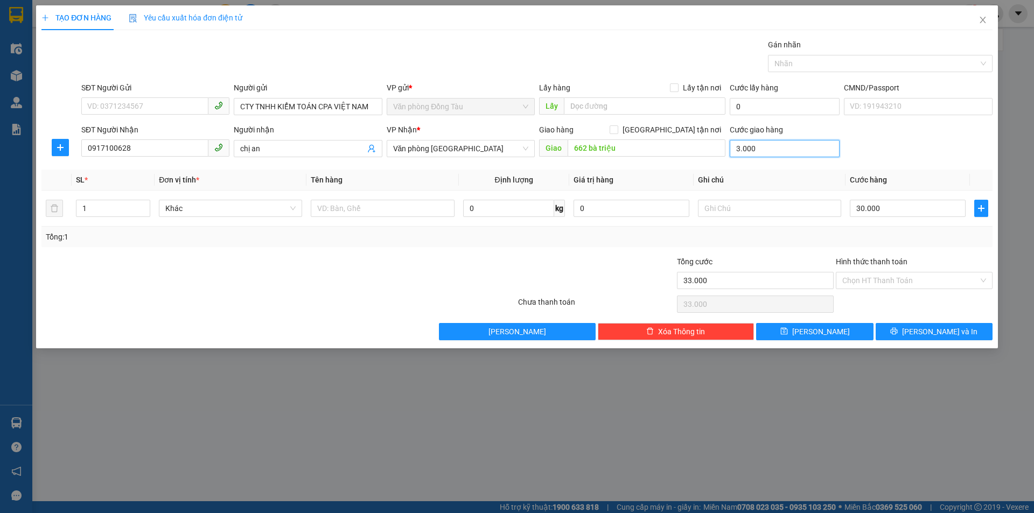
type input "30.000"
type input "60.000"
click at [940, 327] on span "[PERSON_NAME] và In" at bounding box center [939, 332] width 75 height 12
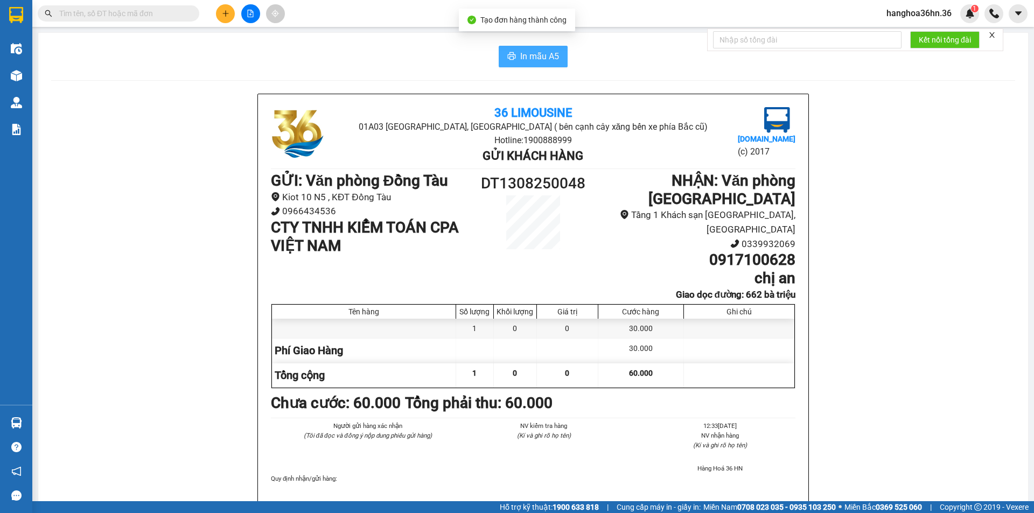
click at [552, 61] on span "In mẫu A5" at bounding box center [539, 56] width 39 height 13
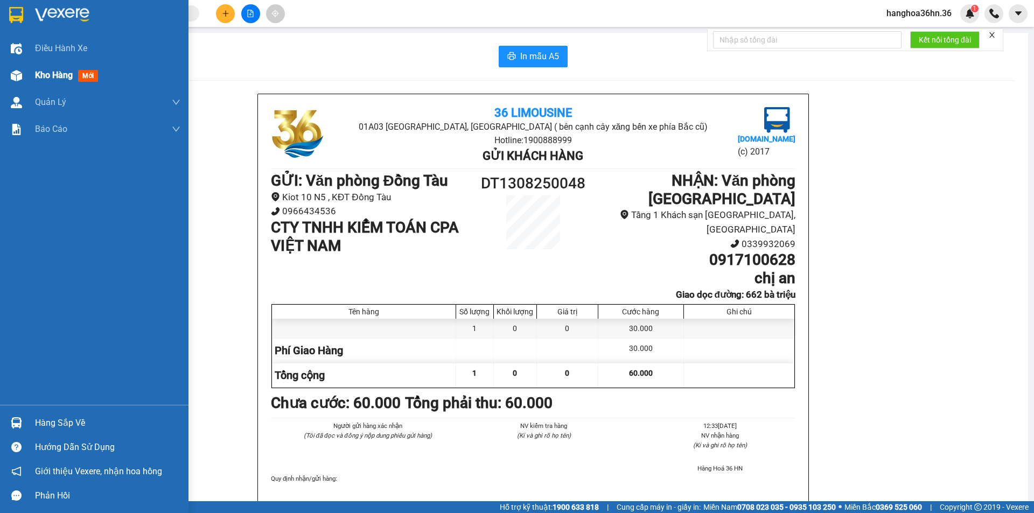
click at [66, 76] on span "Kho hàng" at bounding box center [54, 75] width 38 height 10
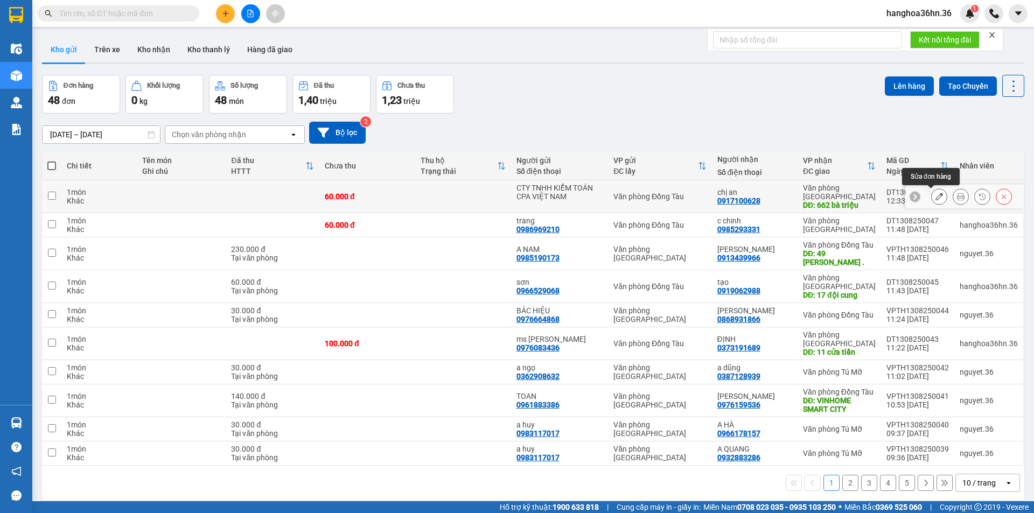
click at [936, 198] on icon at bounding box center [940, 197] width 8 height 8
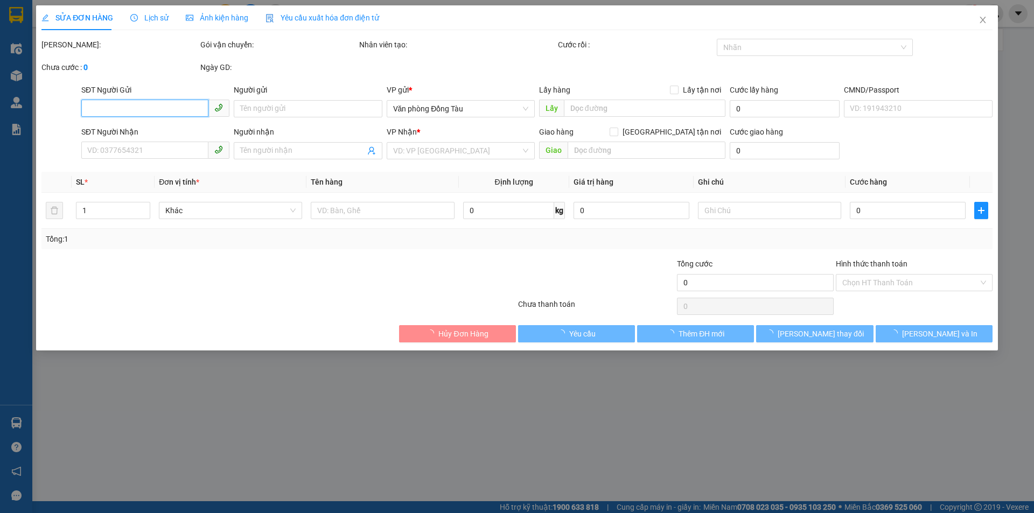
type input "CTY TNHH KIỂM TOÁN CPA VIỆT NAM"
type input "0917100628"
type input "chị an"
type input "662 bà triệu"
type input "30.000"
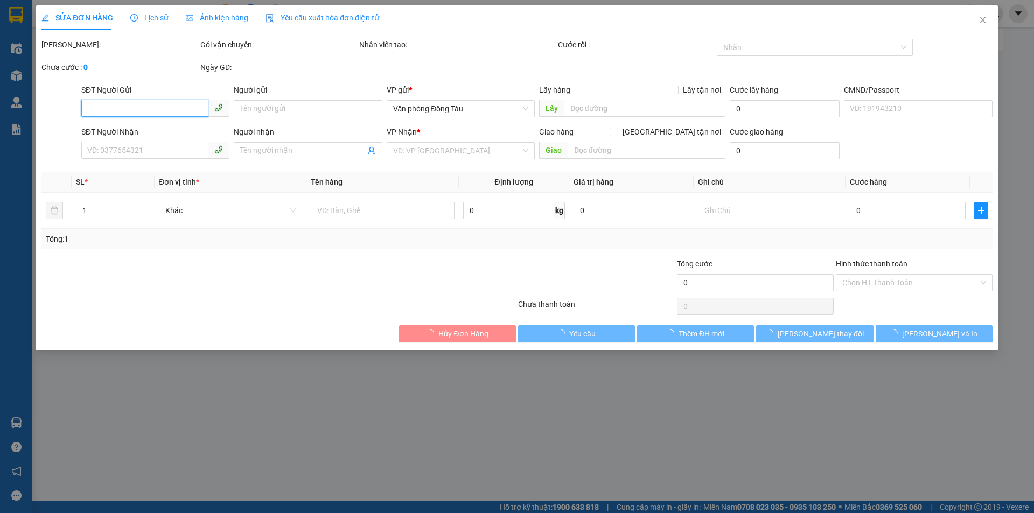
type input "60.000"
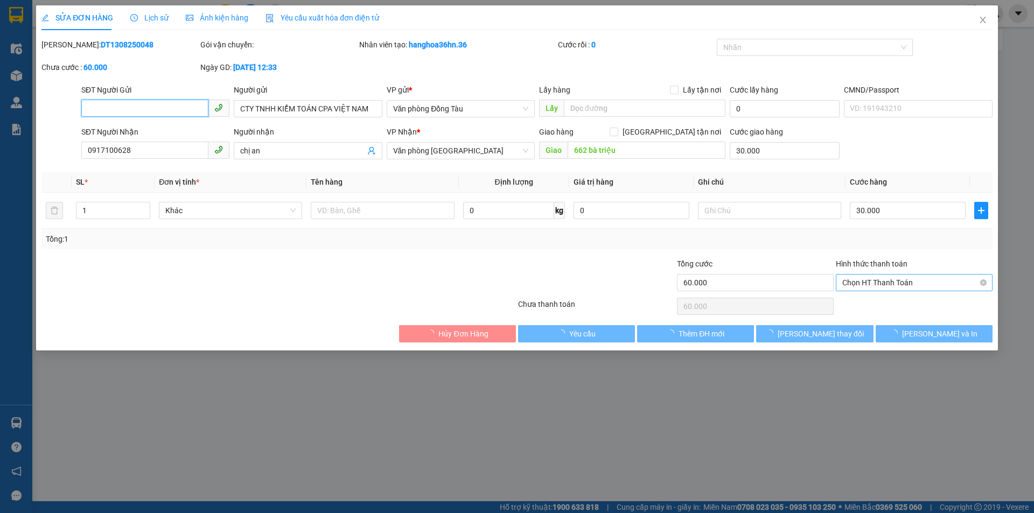
click at [895, 281] on span "Chọn HT Thanh Toán" at bounding box center [914, 283] width 144 height 16
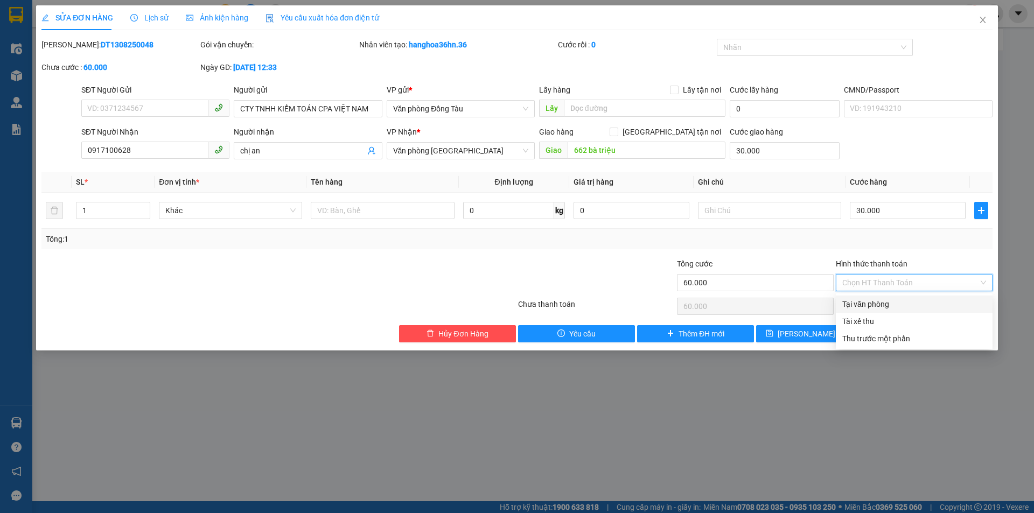
click at [893, 301] on div "Tại văn phòng" at bounding box center [914, 304] width 144 height 12
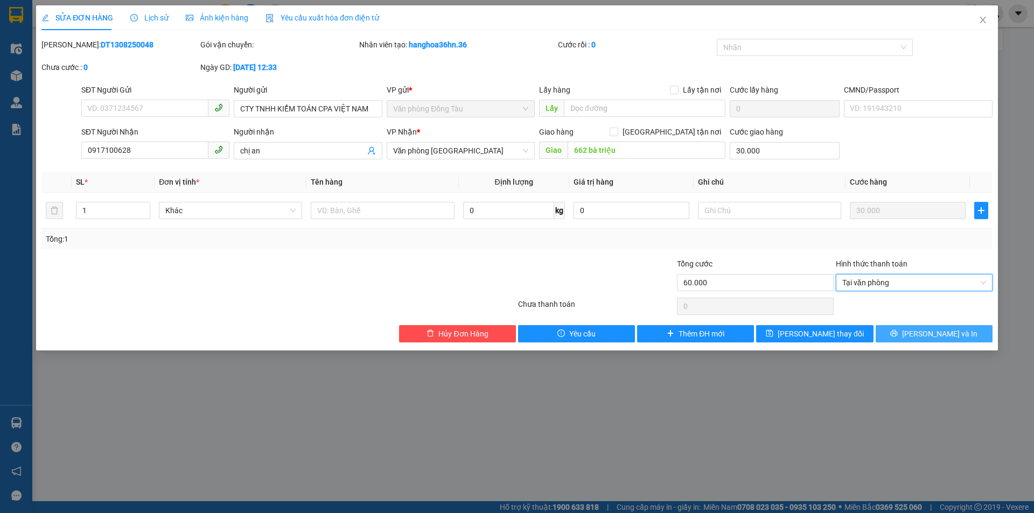
click at [927, 330] on span "[PERSON_NAME] và In" at bounding box center [939, 334] width 75 height 12
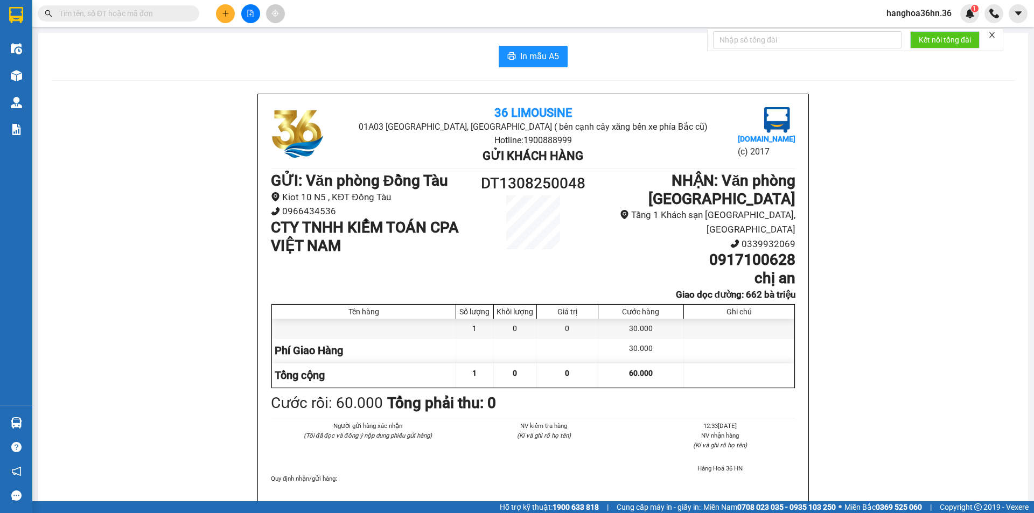
click at [434, 187] on b "GỬI : Văn phòng Đồng Tàu" at bounding box center [359, 181] width 177 height 18
click at [224, 0] on div "Kết quả tìm kiếm ( 0 ) Bộ lọc No Data hanghoa36hn.36 1" at bounding box center [517, 13] width 1034 height 27
click at [225, 10] on icon "plus" at bounding box center [226, 14] width 8 height 8
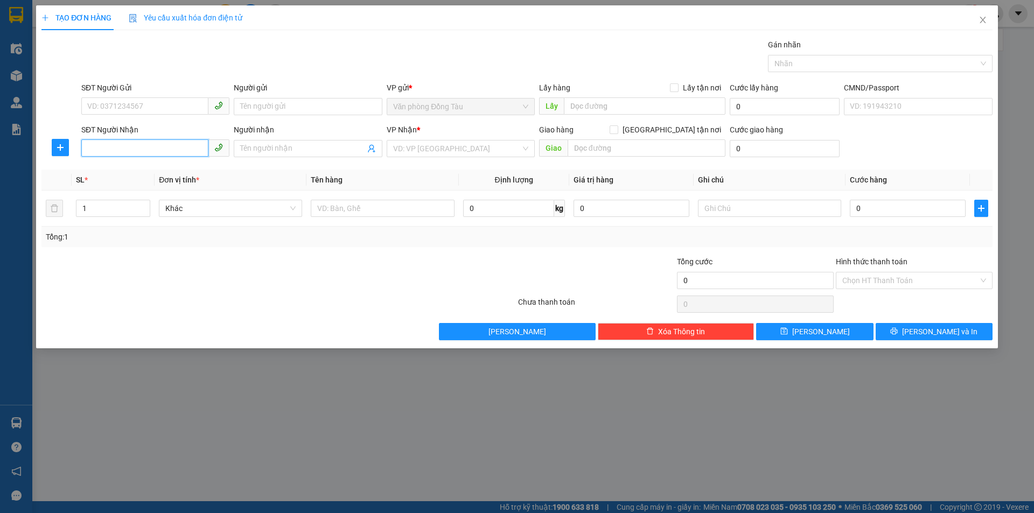
click at [159, 151] on input "SĐT Người Nhận" at bounding box center [144, 147] width 127 height 17
click at [269, 105] on input "Người gửi" at bounding box center [308, 106] width 148 height 17
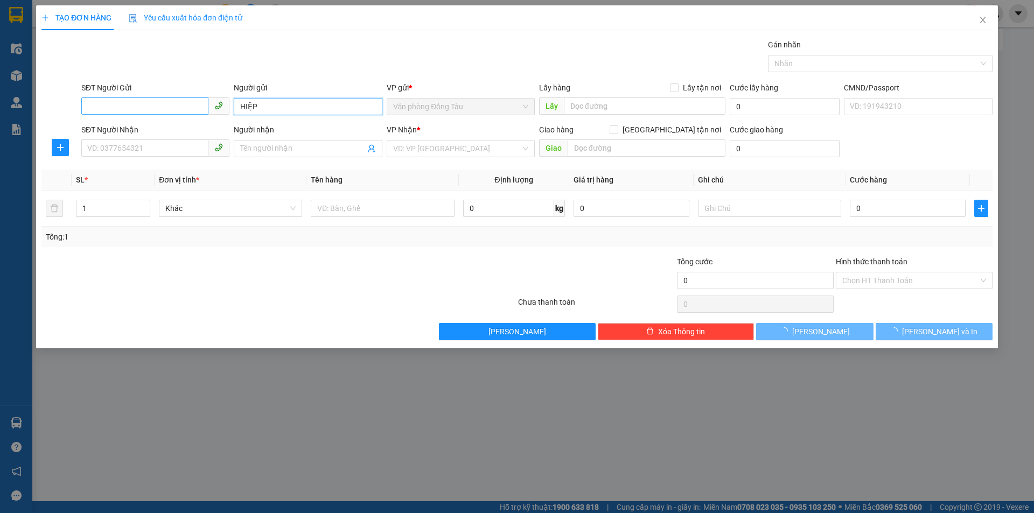
type input "HIỆP"
click at [163, 101] on input "SĐT Người Gửi" at bounding box center [144, 105] width 127 height 17
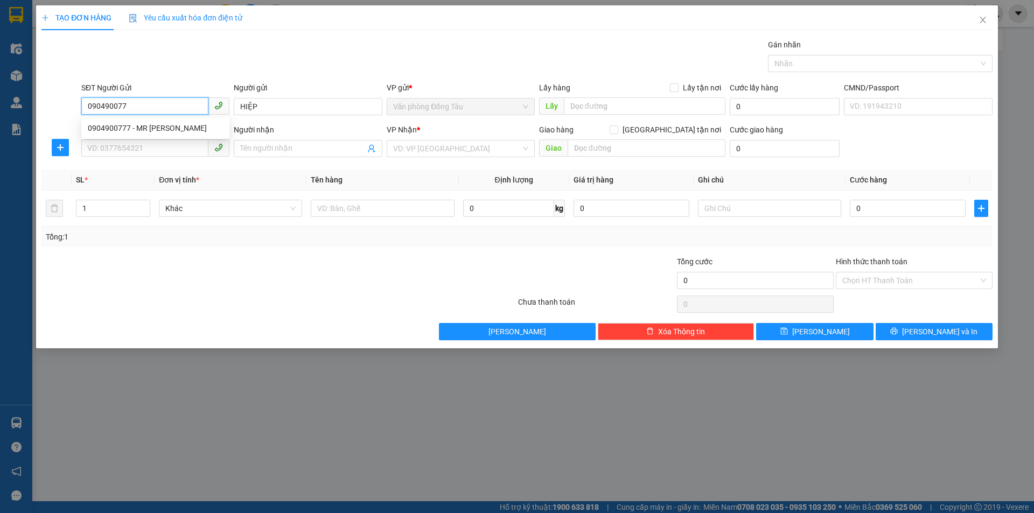
type input "0904900777"
click at [149, 129] on div "0904900777 - MR [PERSON_NAME]" at bounding box center [155, 128] width 135 height 12
type input "MR [PERSON_NAME]"
type input "0904900777"
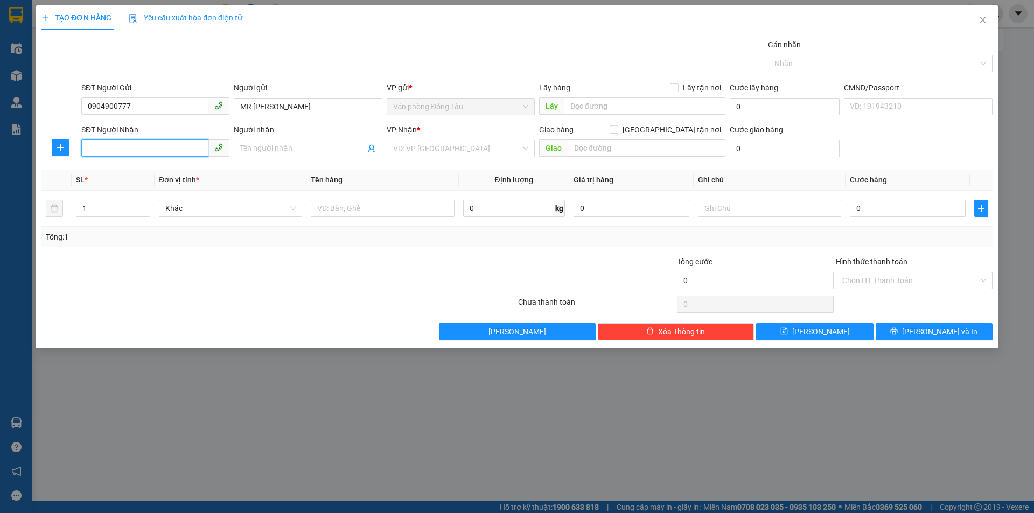
click at [175, 153] on input "SĐT Người Nhận" at bounding box center [144, 147] width 127 height 17
click at [167, 165] on div "0904049799 - A AN" at bounding box center [155, 170] width 135 height 12
type input "0904049799"
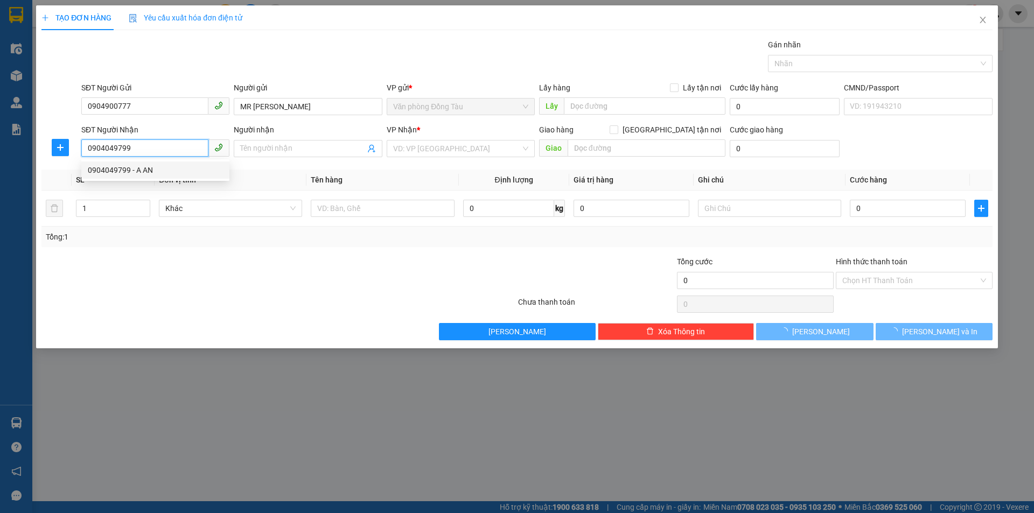
type input "A AN"
type input "96 TRIỆU QUỐC ĐẠT"
type input "30.000"
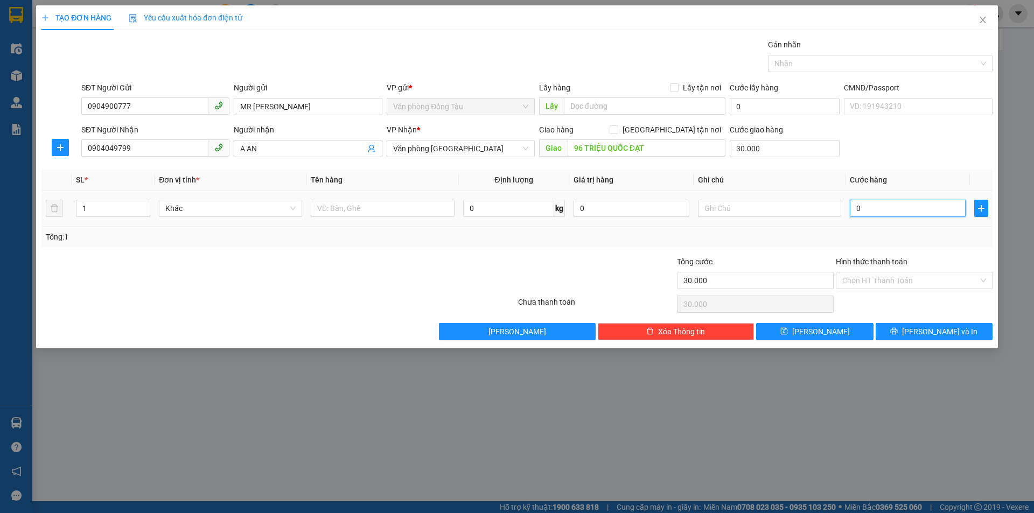
click at [873, 216] on input "0" at bounding box center [908, 208] width 116 height 17
type input "4"
type input "30.004"
type input "40"
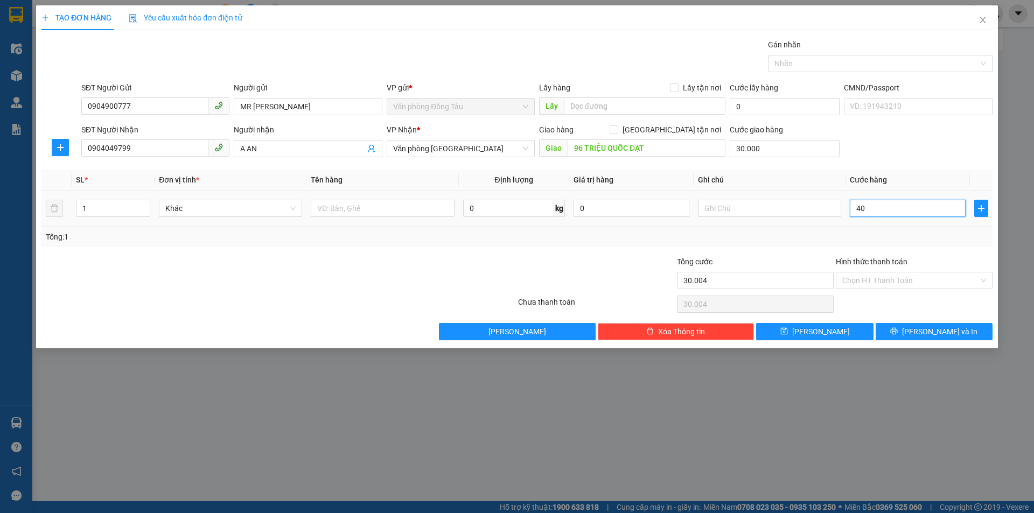
type input "30.040"
type input "400"
type input "30.400"
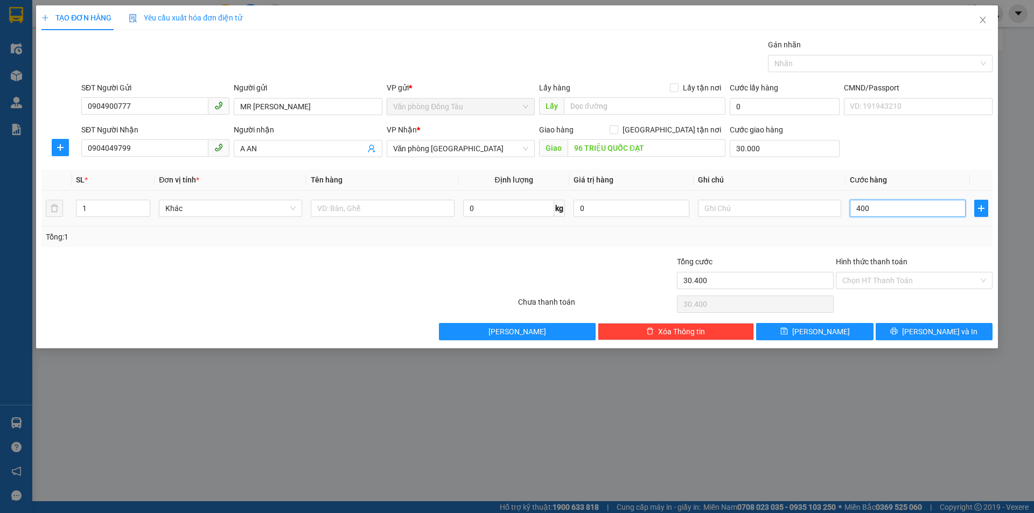
type input "4.000"
type input "34.000"
type input "40.000"
type input "70.000"
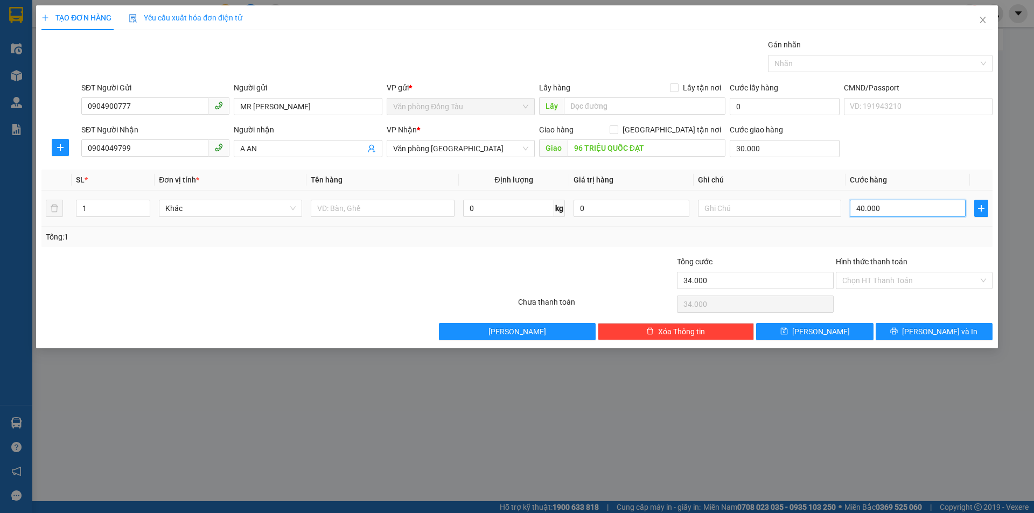
type input "70.000"
type input "40.000"
click at [960, 281] on input "Hình thức thanh toán" at bounding box center [910, 281] width 136 height 16
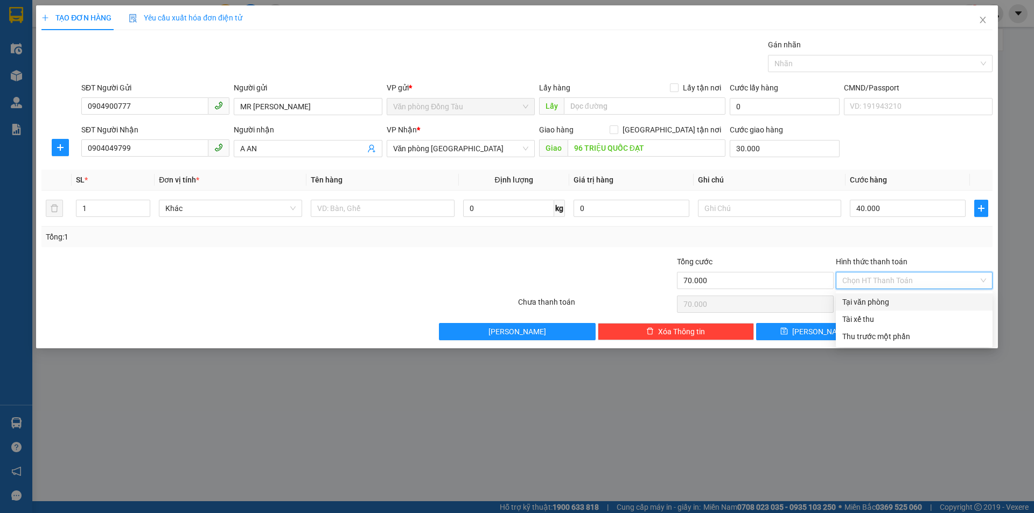
click at [932, 303] on div "Tại văn phòng" at bounding box center [914, 302] width 144 height 12
click at [934, 329] on span "[PERSON_NAME] và In" at bounding box center [939, 332] width 75 height 12
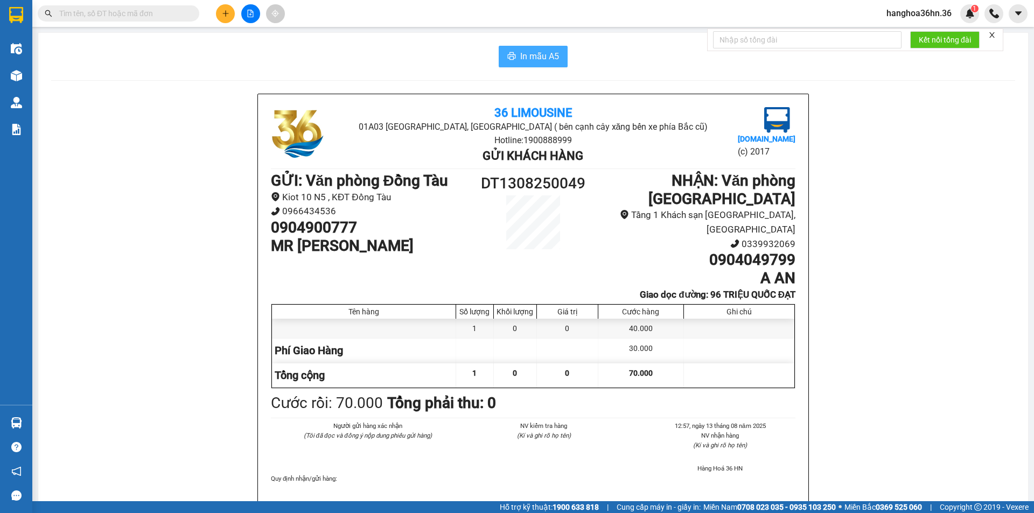
click at [531, 54] on span "In mẫu A5" at bounding box center [539, 56] width 39 height 13
click at [523, 52] on span "In mẫu A5" at bounding box center [539, 56] width 39 height 13
click at [228, 12] on icon "plus" at bounding box center [226, 14] width 8 height 8
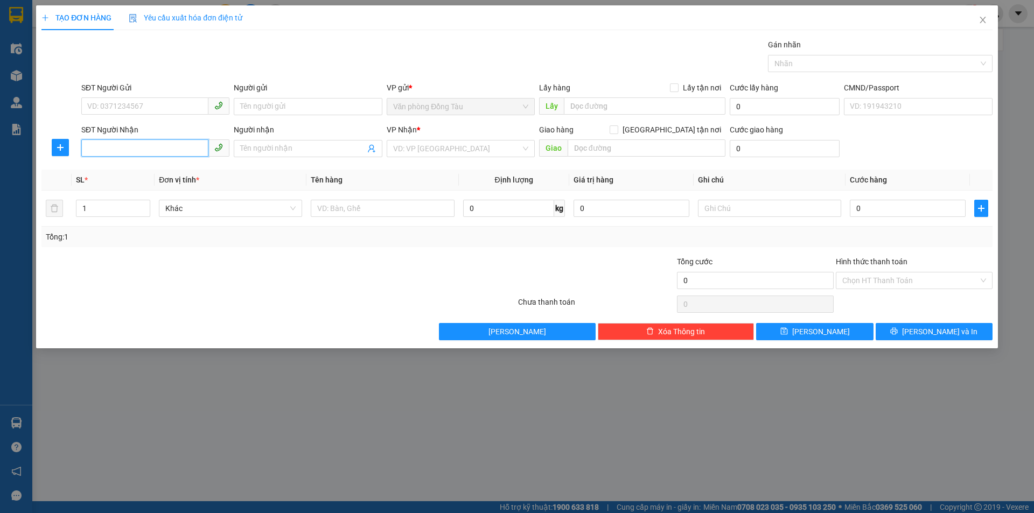
click at [172, 142] on input "SĐT Người Nhận" at bounding box center [144, 147] width 127 height 17
type input "0988862325"
click at [282, 150] on input "Người nhận" at bounding box center [302, 149] width 124 height 12
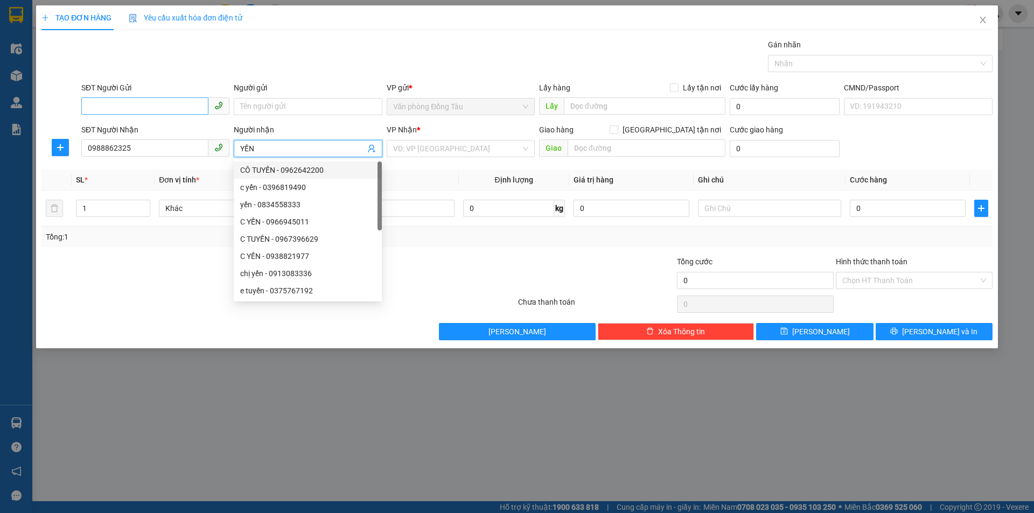
type input "YẾN"
click at [122, 108] on input "SĐT Người Gửi" at bounding box center [144, 105] width 127 height 17
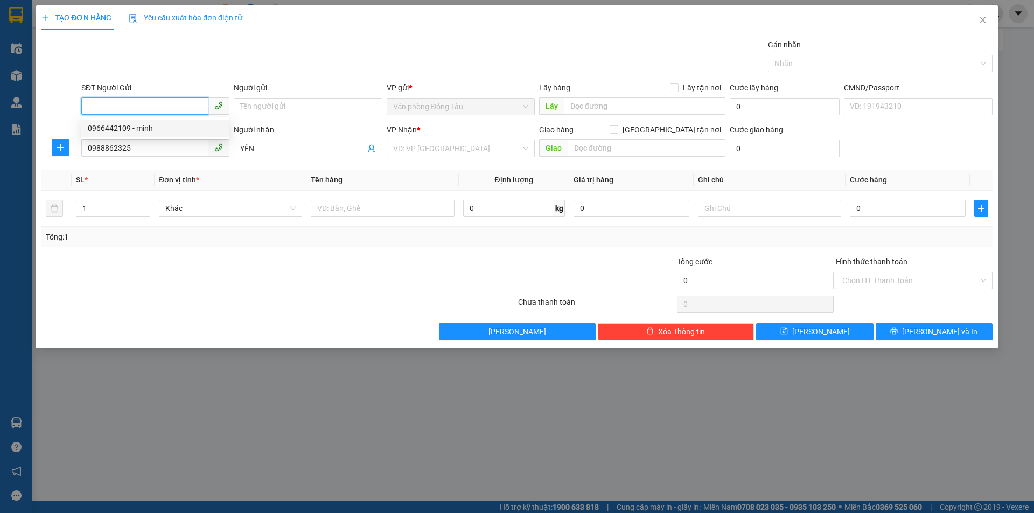
click at [152, 123] on div "0966442109 - minh" at bounding box center [155, 128] width 135 height 12
type input "0966442109"
type input "minh"
click at [463, 150] on input "search" at bounding box center [457, 149] width 128 height 16
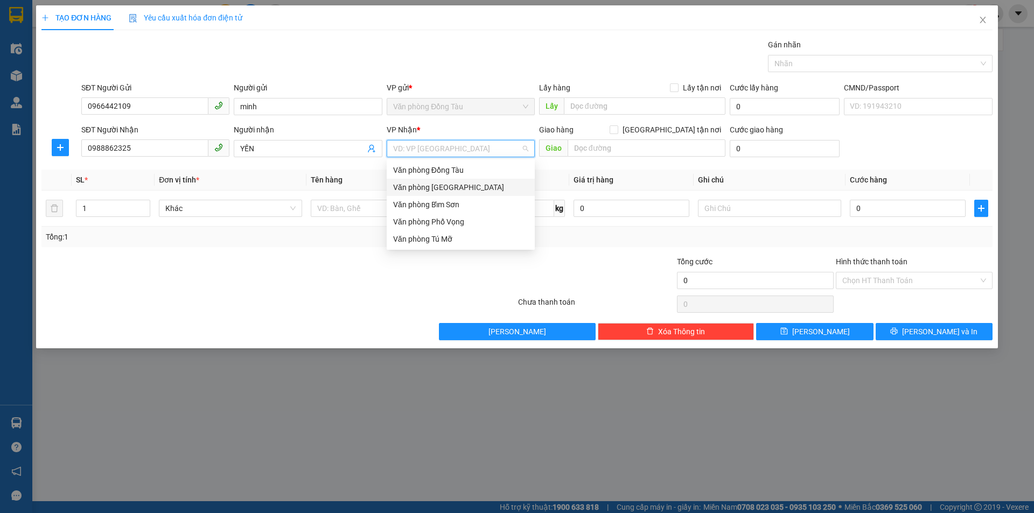
click at [460, 190] on div "Văn phòng [GEOGRAPHIC_DATA]" at bounding box center [460, 187] width 135 height 12
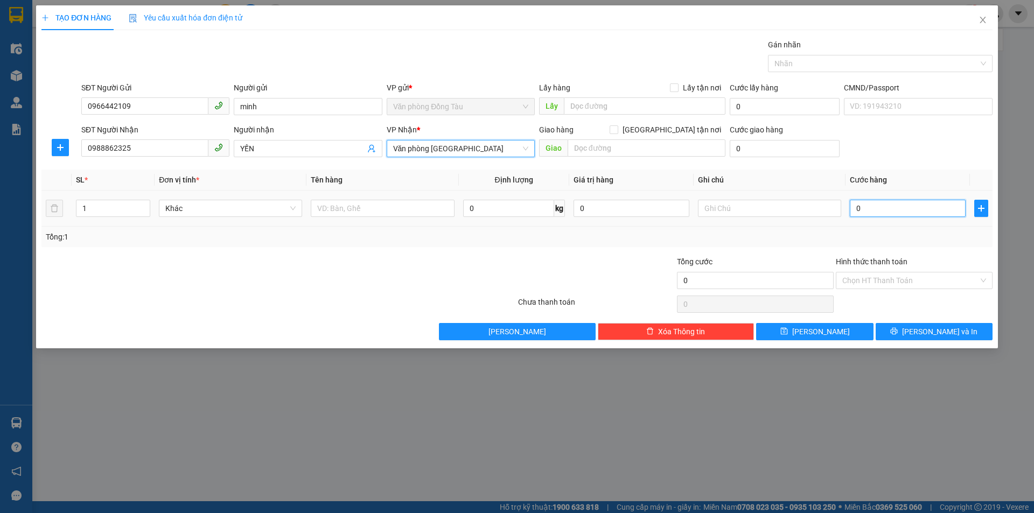
click at [889, 204] on input "0" at bounding box center [908, 208] width 116 height 17
type input "4"
click at [922, 281] on input "Hình thức thanh toán" at bounding box center [910, 281] width 136 height 16
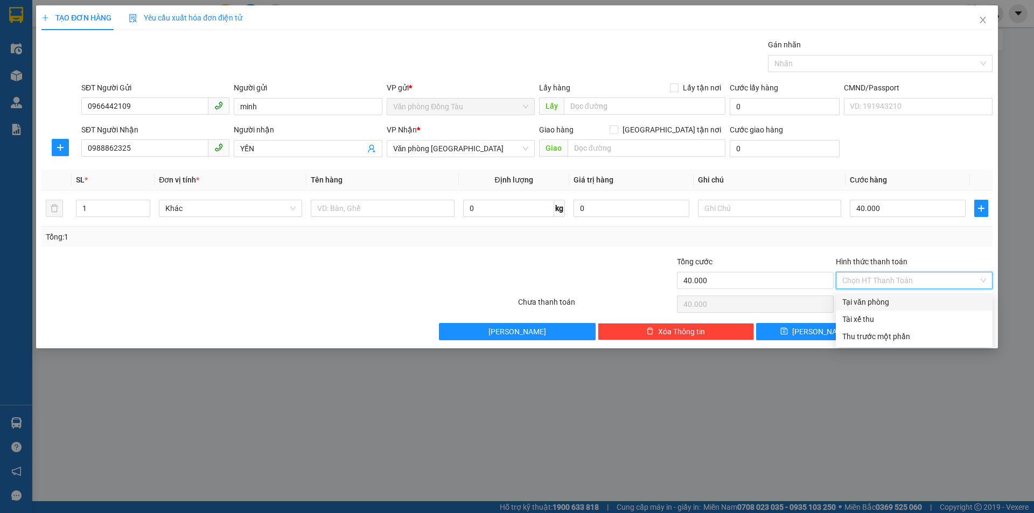
click at [891, 302] on div "Tại văn phòng" at bounding box center [914, 302] width 144 height 12
click at [920, 322] on div "Transit Pickup Surcharge Ids Transit Deliver Surcharge Ids Transit Deliver Surc…" at bounding box center [516, 190] width 951 height 302
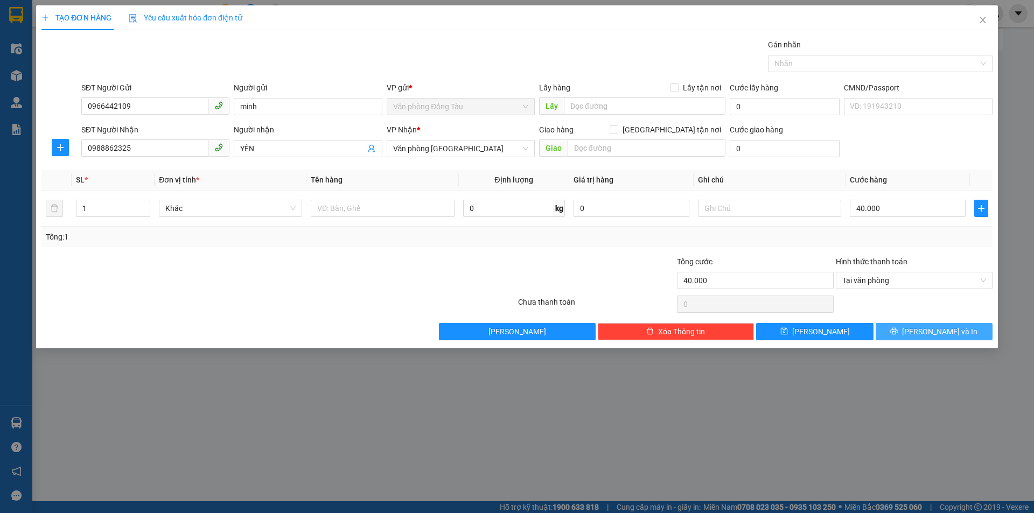
click at [921, 327] on button "[PERSON_NAME] và In" at bounding box center [934, 331] width 117 height 17
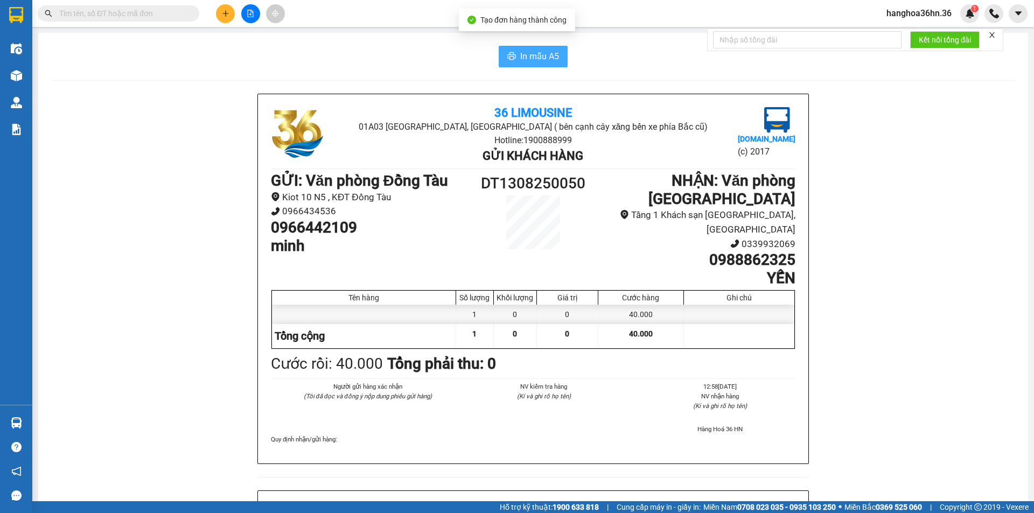
click at [520, 54] on span "In mẫu A5" at bounding box center [539, 56] width 39 height 13
